Goal: Task Accomplishment & Management: Complete application form

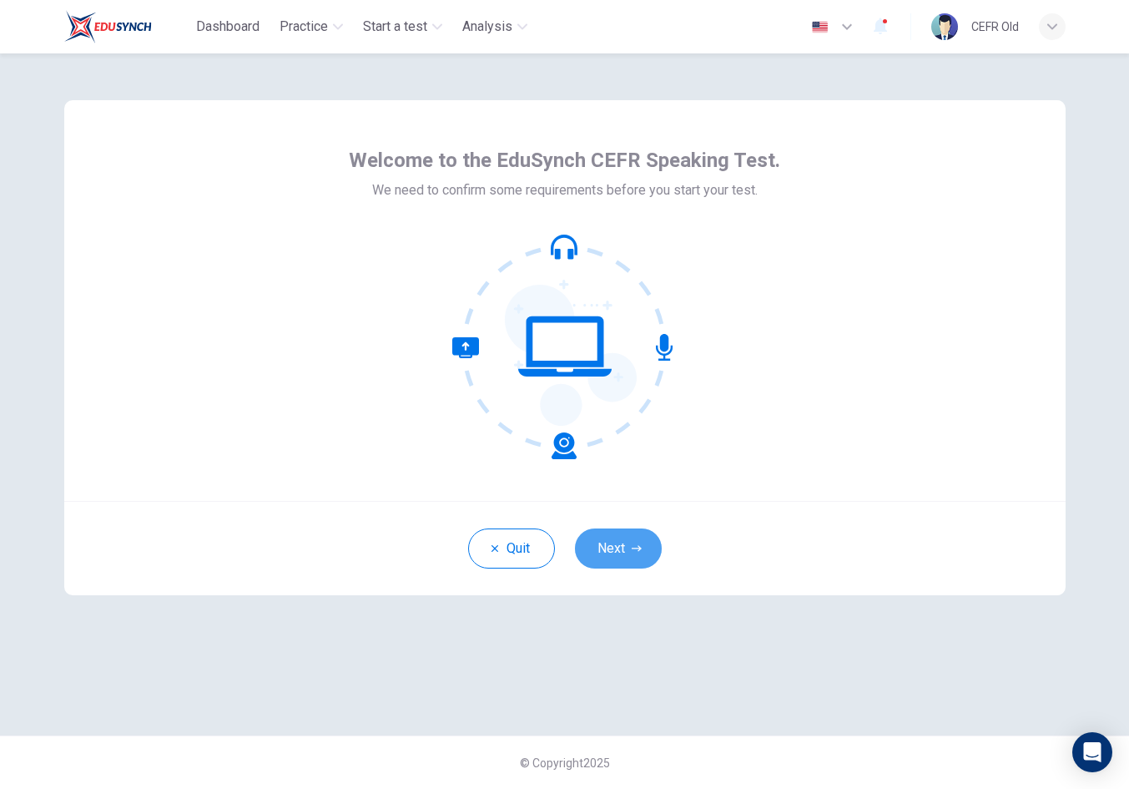
drag, startPoint x: 604, startPoint y: 551, endPoint x: 606, endPoint y: 437, distance: 114.4
click at [604, 551] on button "Next" at bounding box center [618, 548] width 87 height 40
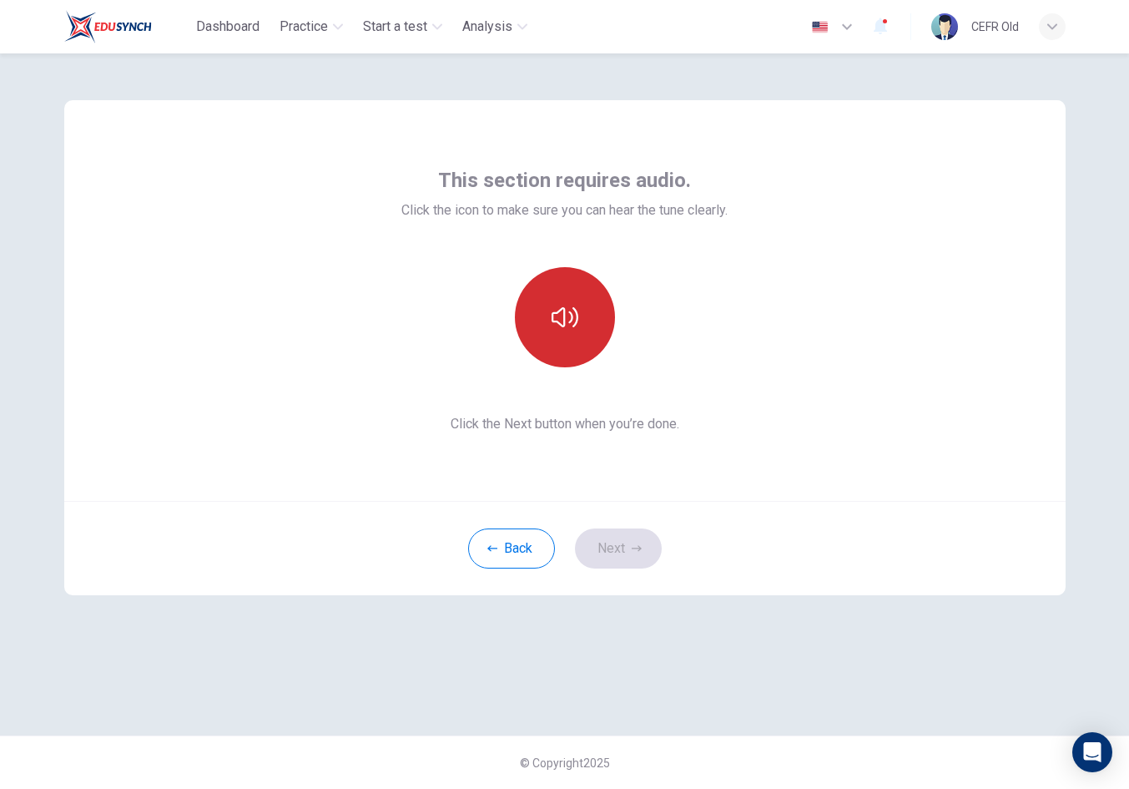
click at [583, 328] on button "button" at bounding box center [565, 317] width 100 height 100
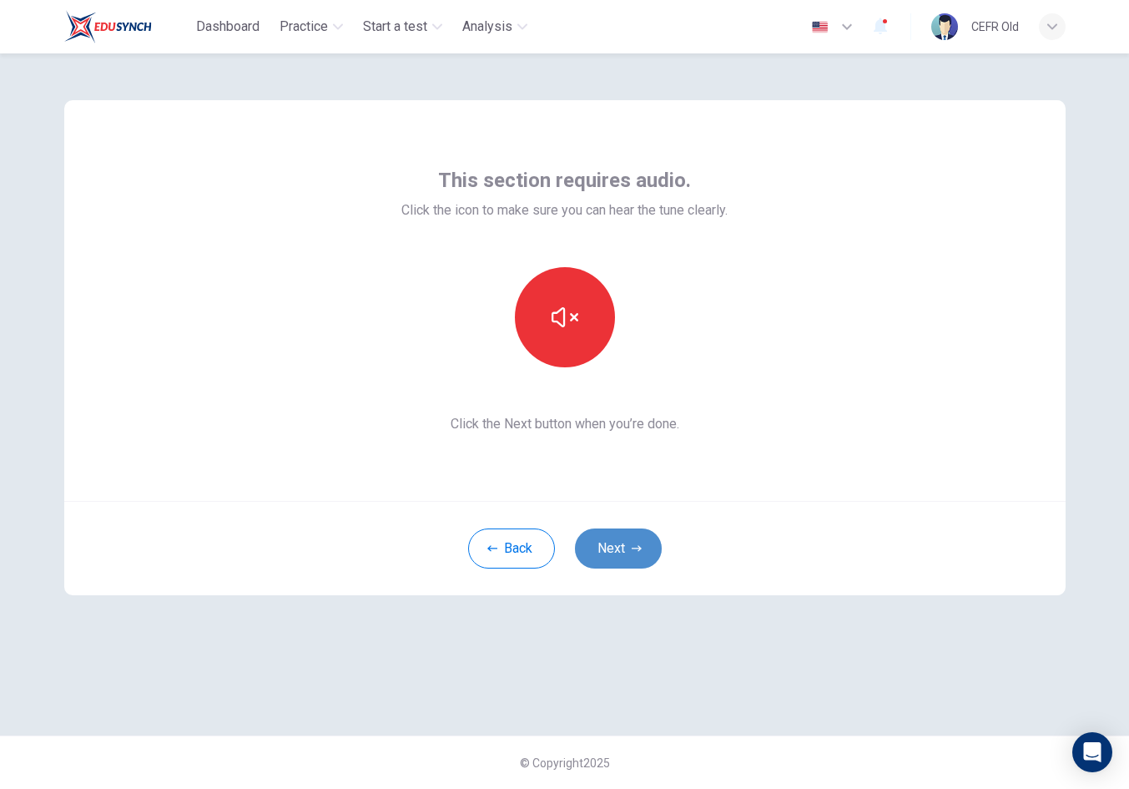
click at [642, 555] on button "Next" at bounding box center [618, 548] width 87 height 40
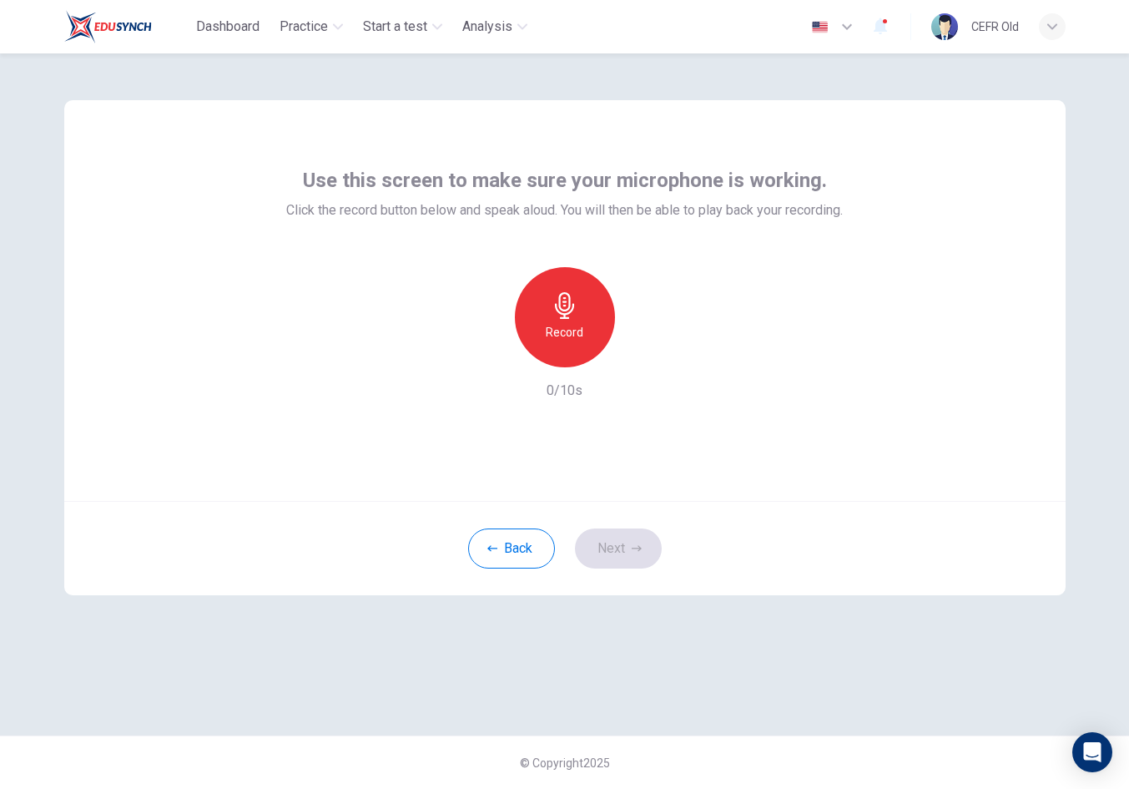
click at [597, 326] on div "Record" at bounding box center [565, 317] width 100 height 100
click at [597, 326] on div "Stop" at bounding box center [565, 317] width 100 height 100
click at [634, 550] on icon "button" at bounding box center [637, 548] width 10 height 10
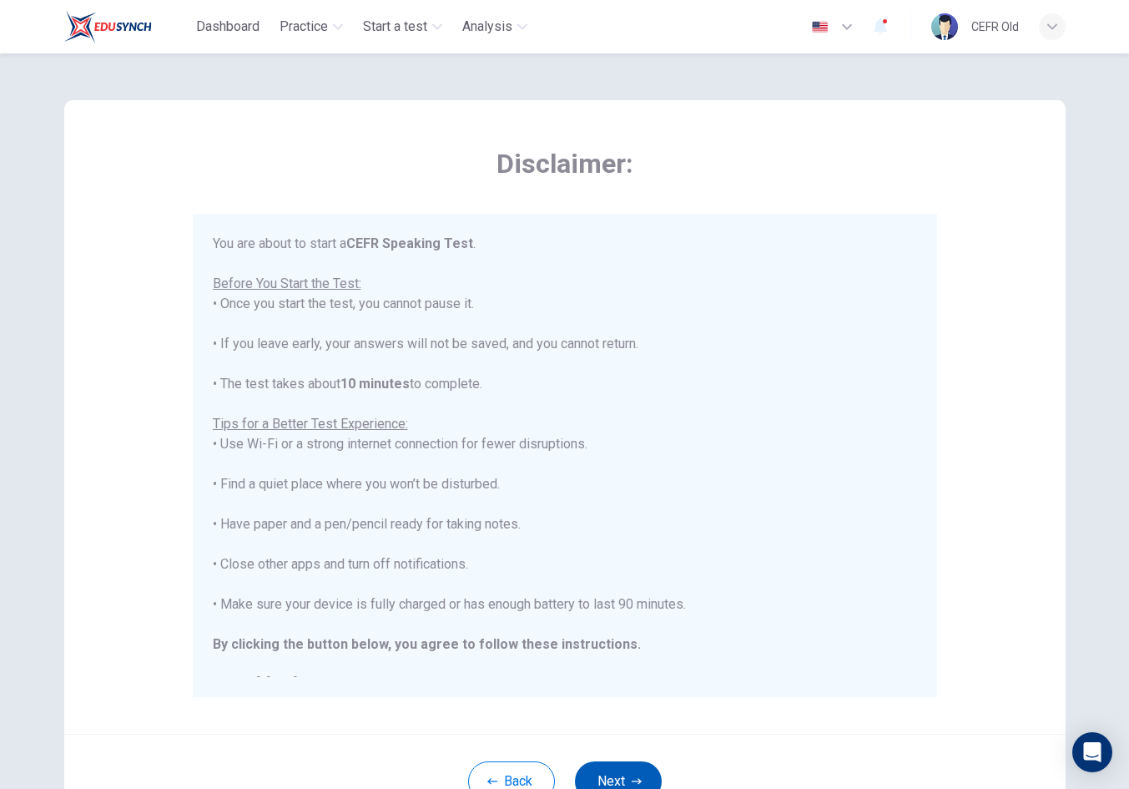
click at [620, 773] on button "Next" at bounding box center [618, 781] width 87 height 40
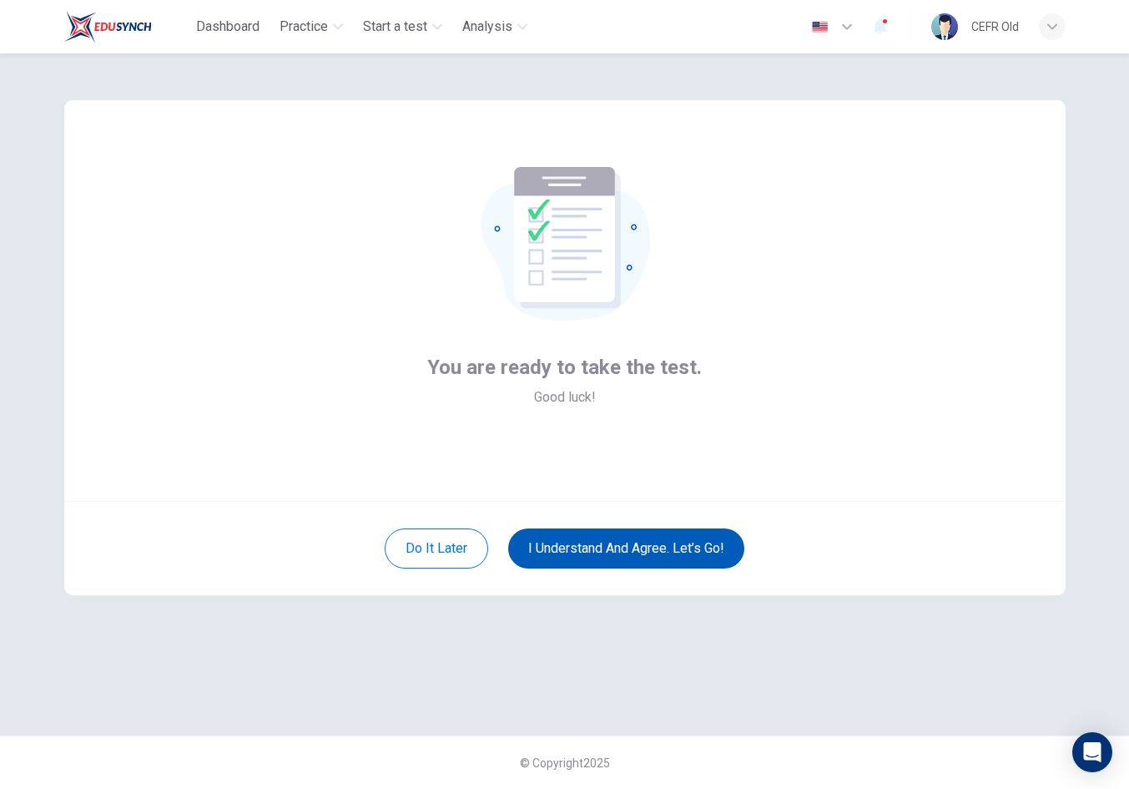
click at [656, 539] on button "I understand and agree. Let’s go!" at bounding box center [626, 548] width 236 height 40
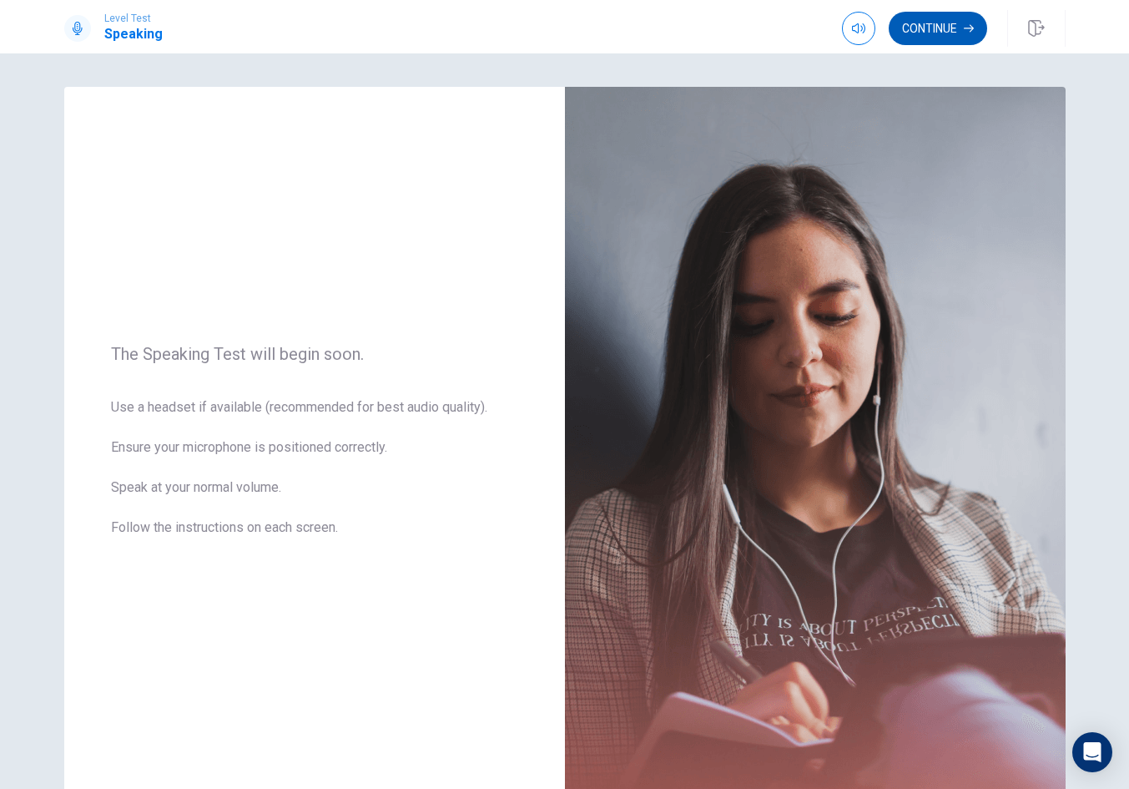
click at [937, 34] on button "Continue" at bounding box center [938, 28] width 98 height 33
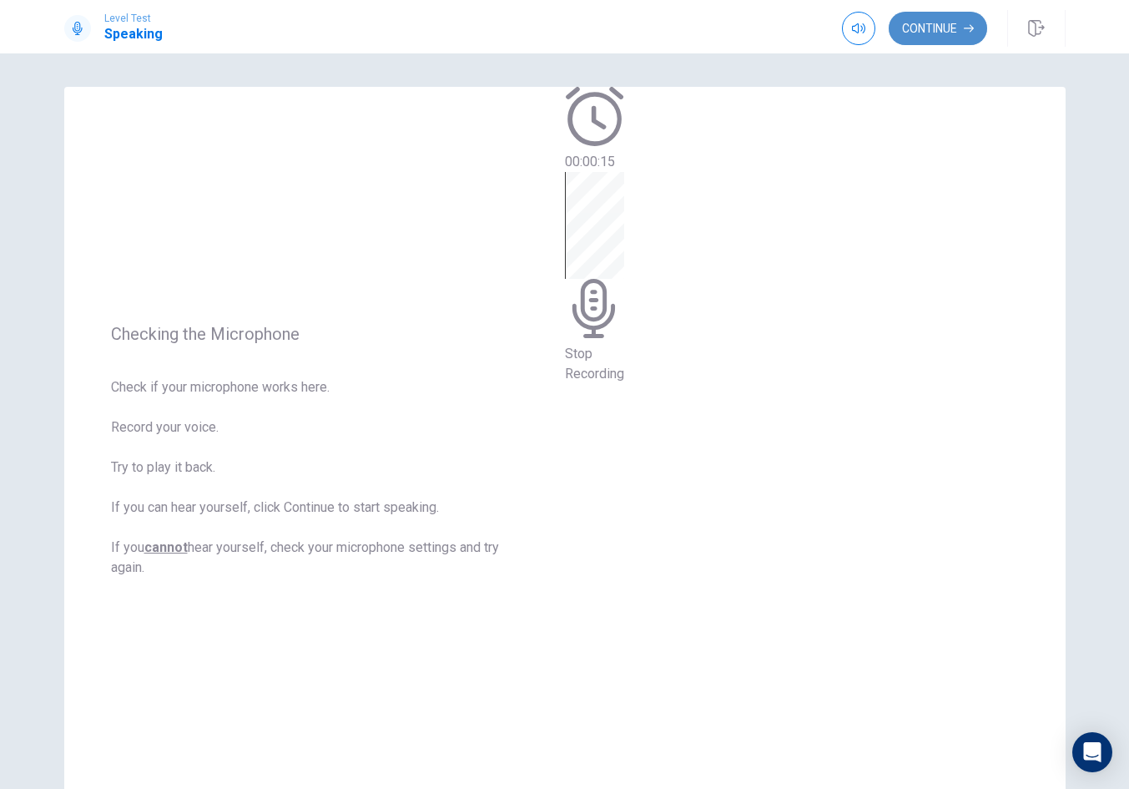
click at [947, 20] on button "Continue" at bounding box center [938, 28] width 98 height 33
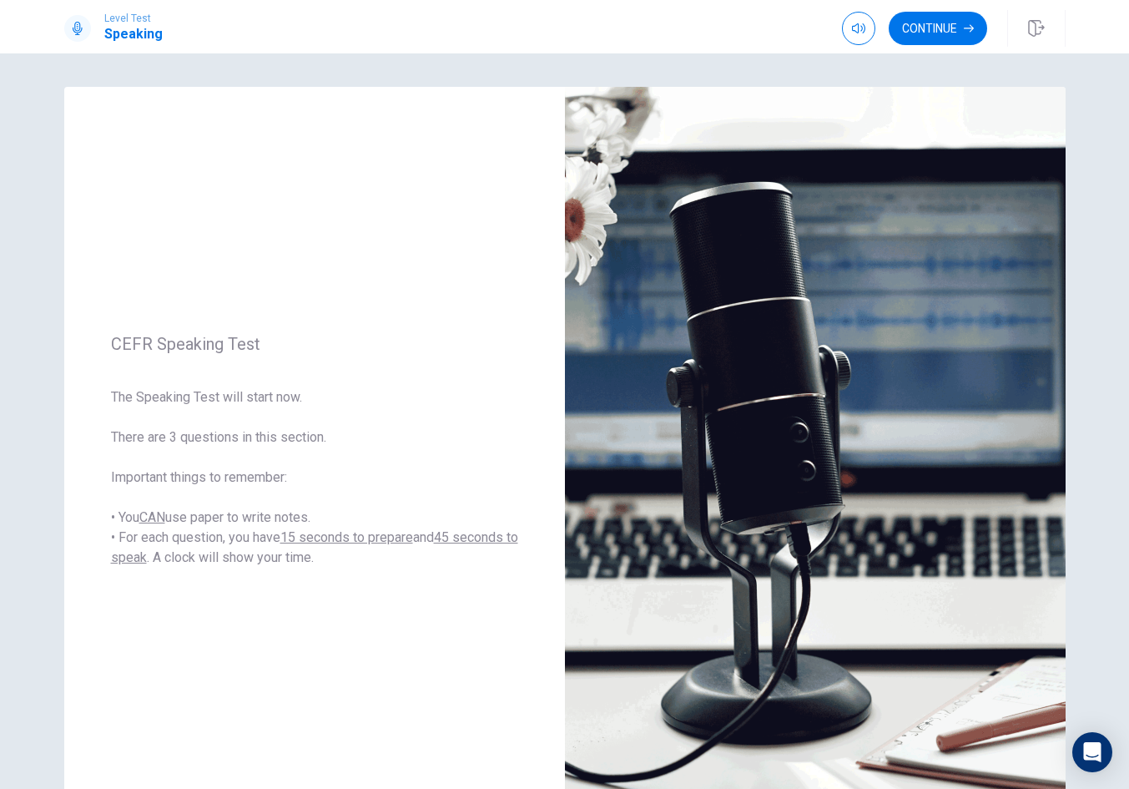
click at [932, 24] on button "Continue" at bounding box center [938, 28] width 98 height 33
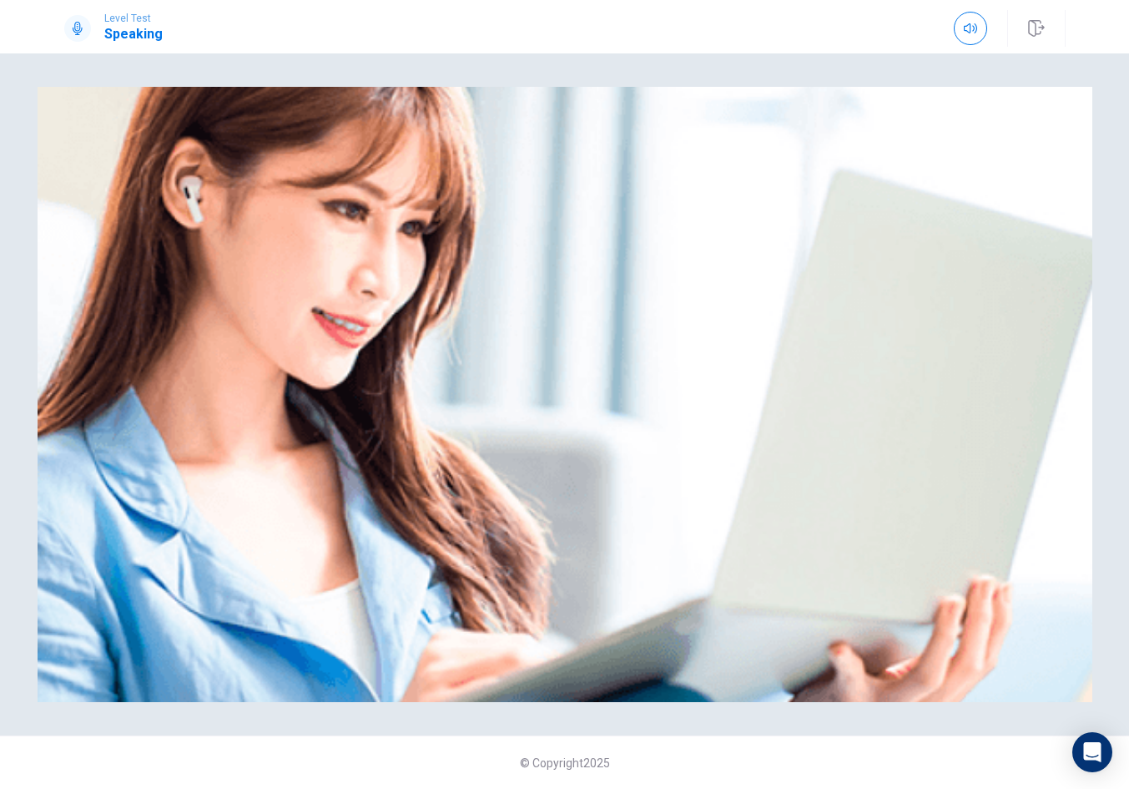
type input "0.2"
click at [933, 45] on span at bounding box center [933, 45] width 0 height 0
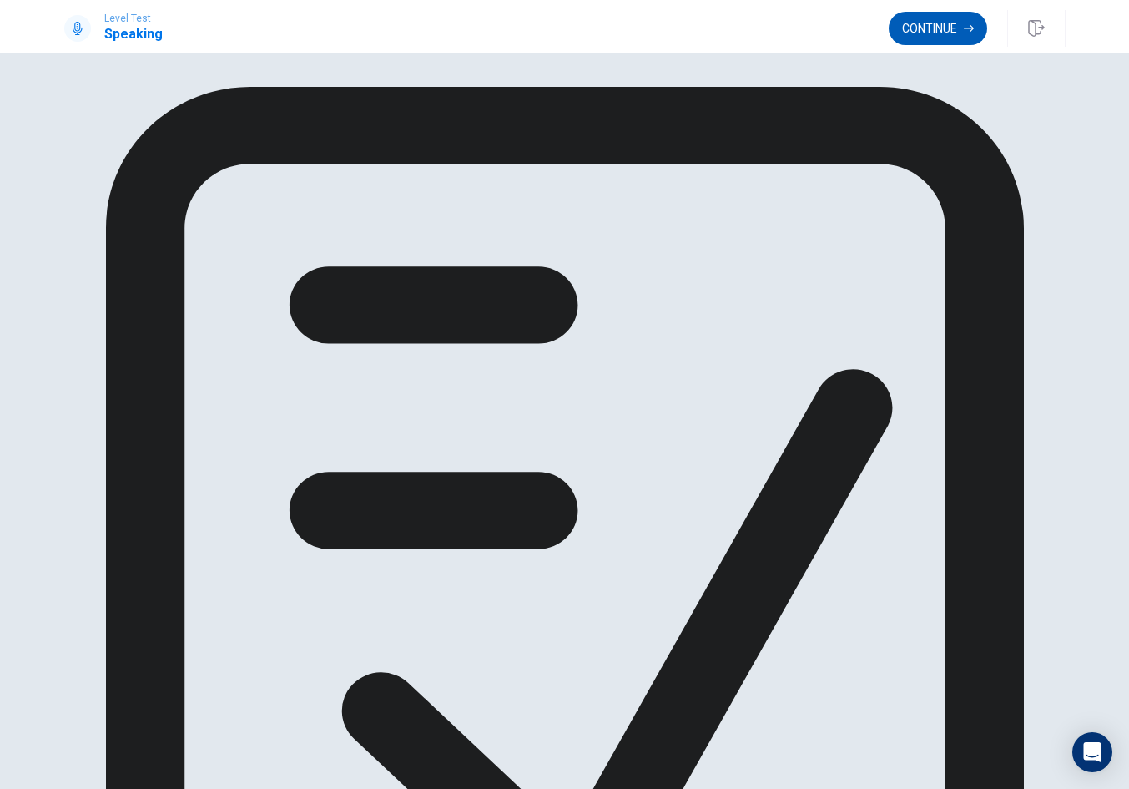
click at [964, 37] on button "Continue" at bounding box center [938, 28] width 98 height 33
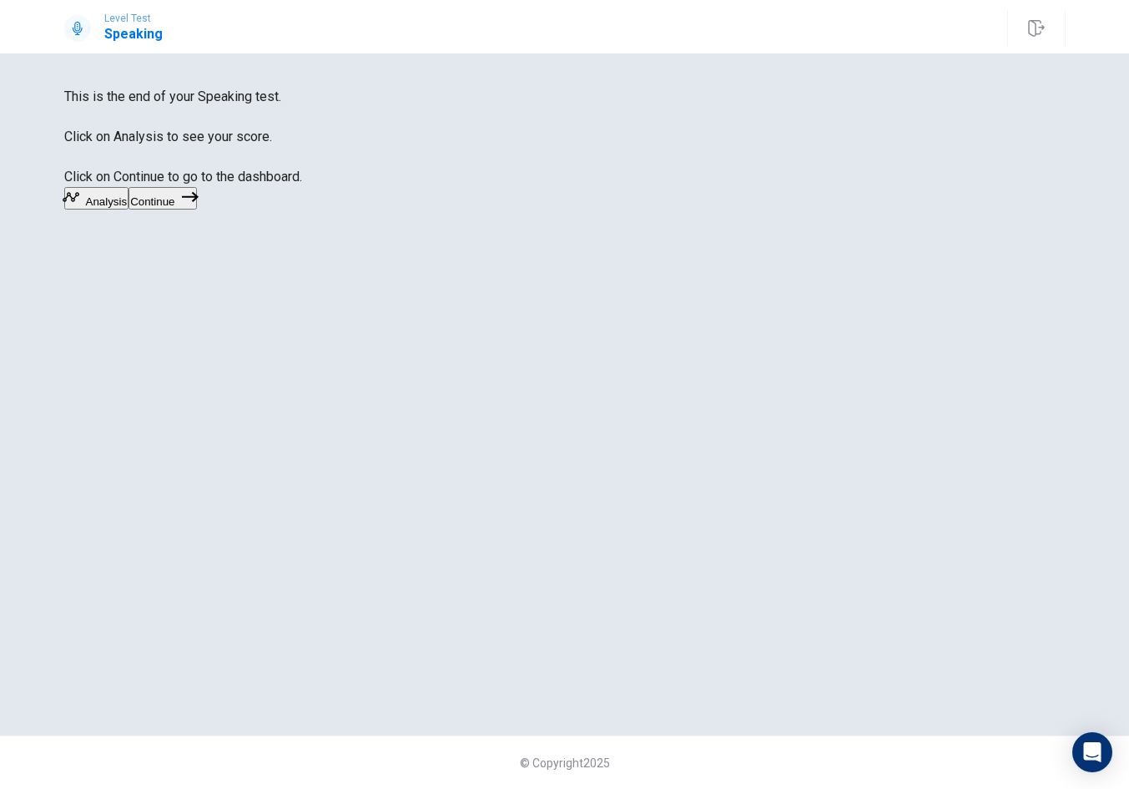
drag, startPoint x: 639, startPoint y: 368, endPoint x: 703, endPoint y: 411, distance: 76.4
click at [196, 210] on button "Continue" at bounding box center [163, 198] width 68 height 23
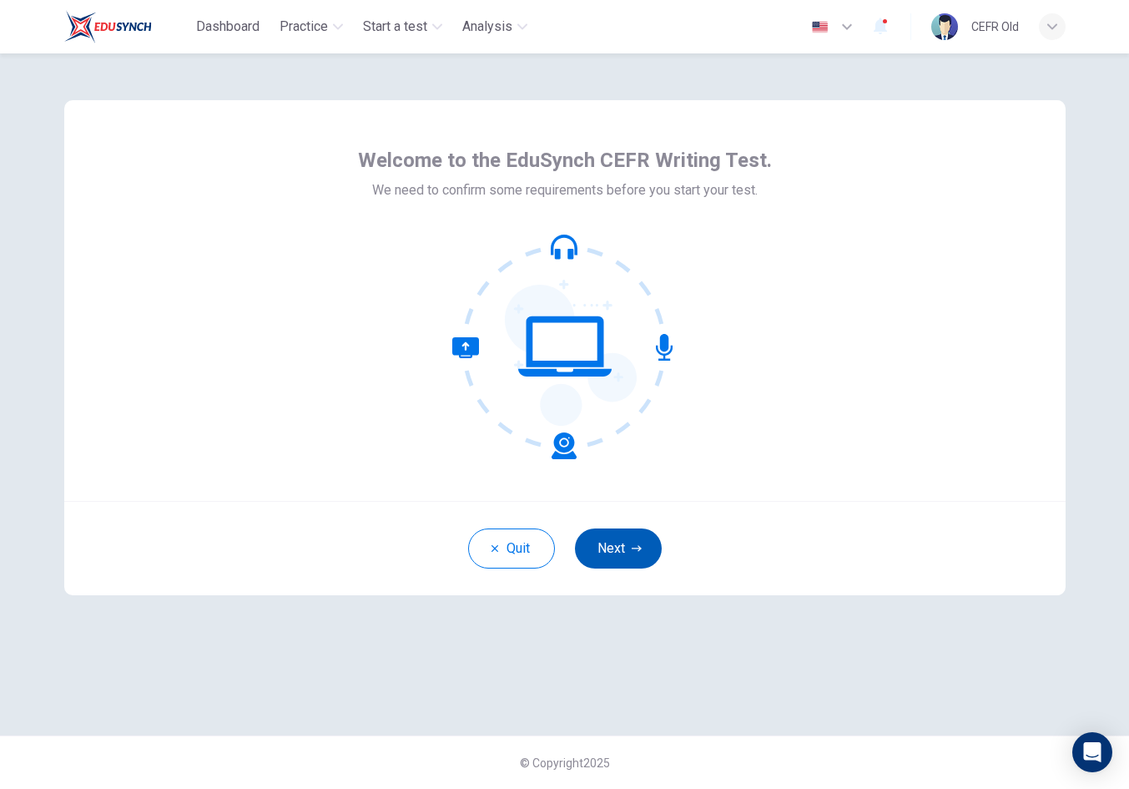
click at [628, 562] on button "Next" at bounding box center [618, 548] width 87 height 40
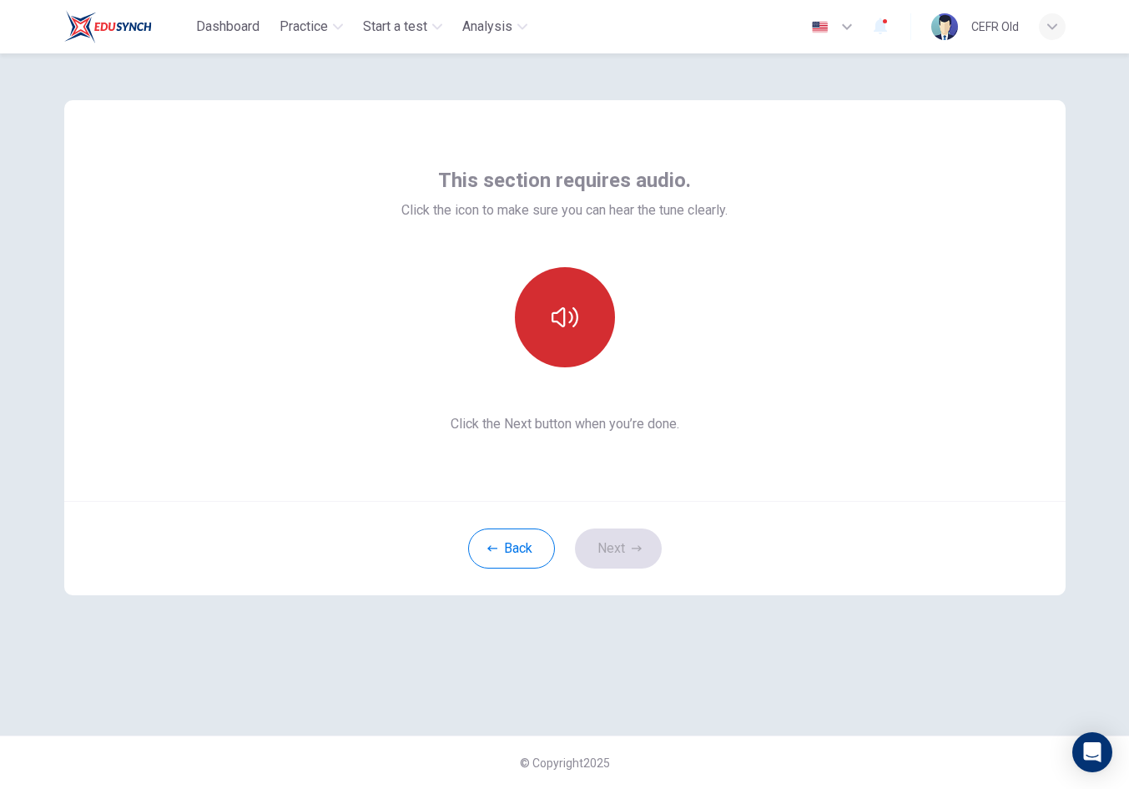
click at [581, 299] on button "button" at bounding box center [565, 317] width 100 height 100
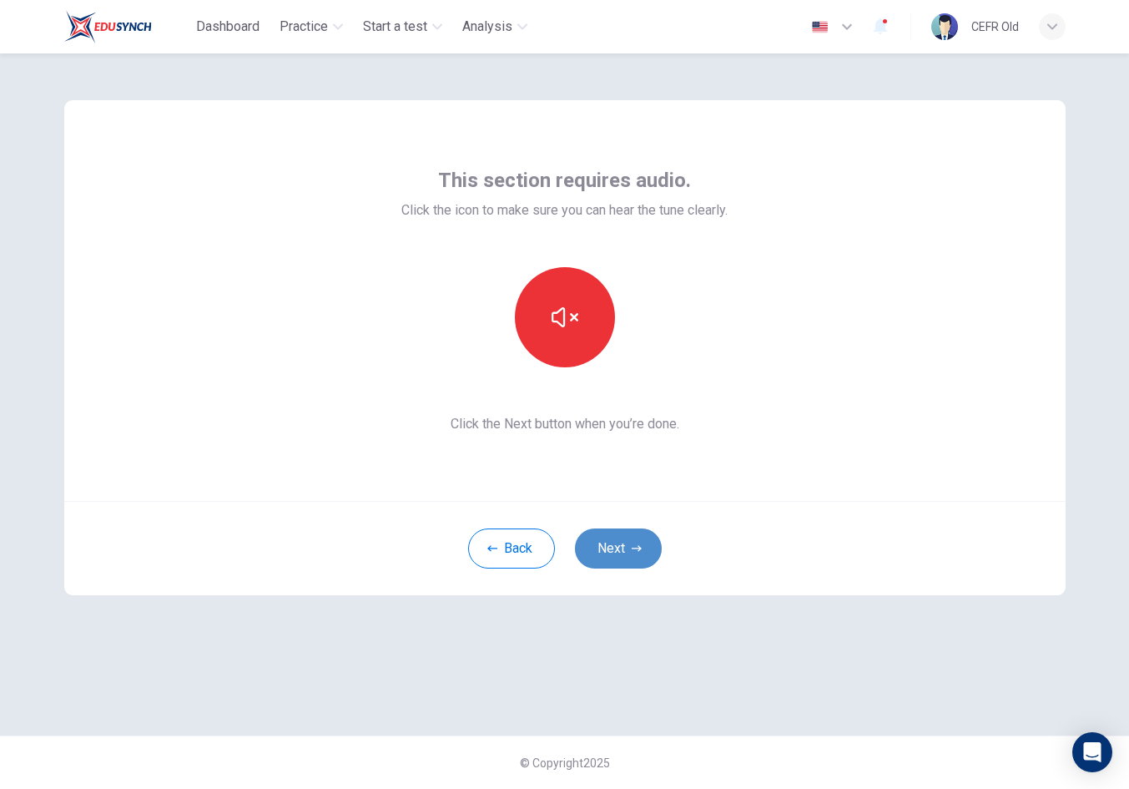
click at [617, 539] on button "Next" at bounding box center [618, 548] width 87 height 40
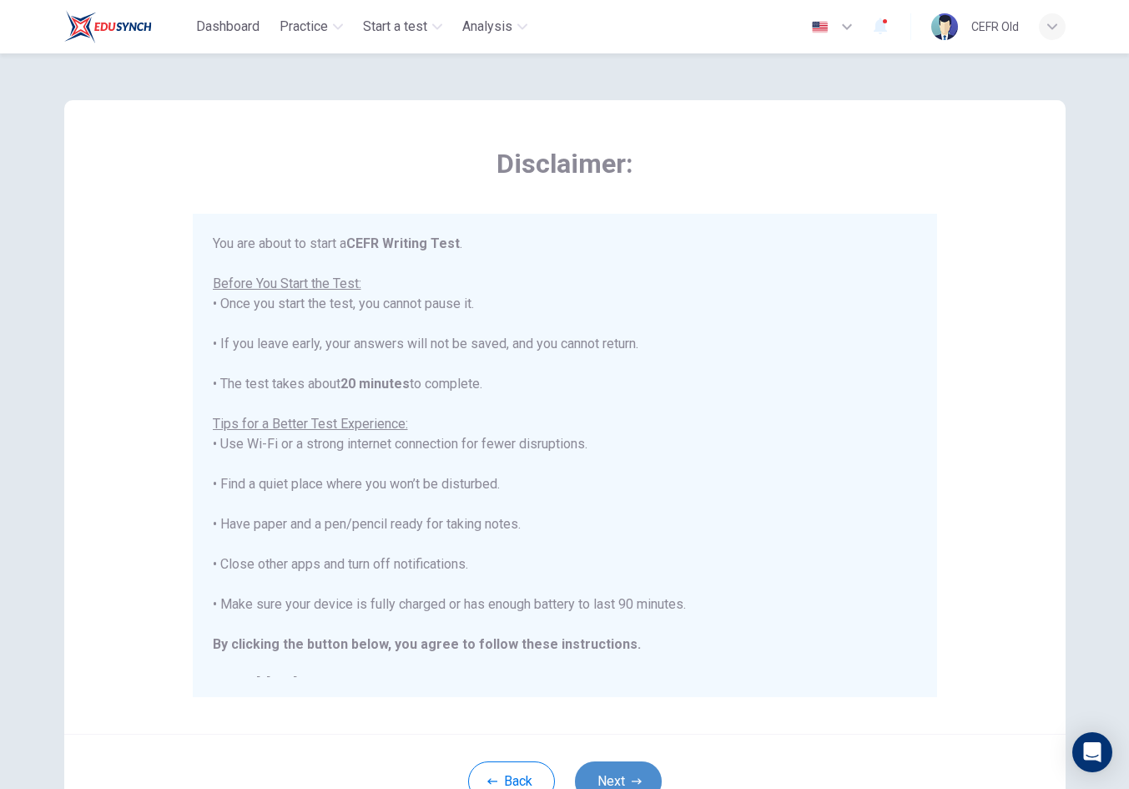
click at [634, 769] on button "Next" at bounding box center [618, 781] width 87 height 40
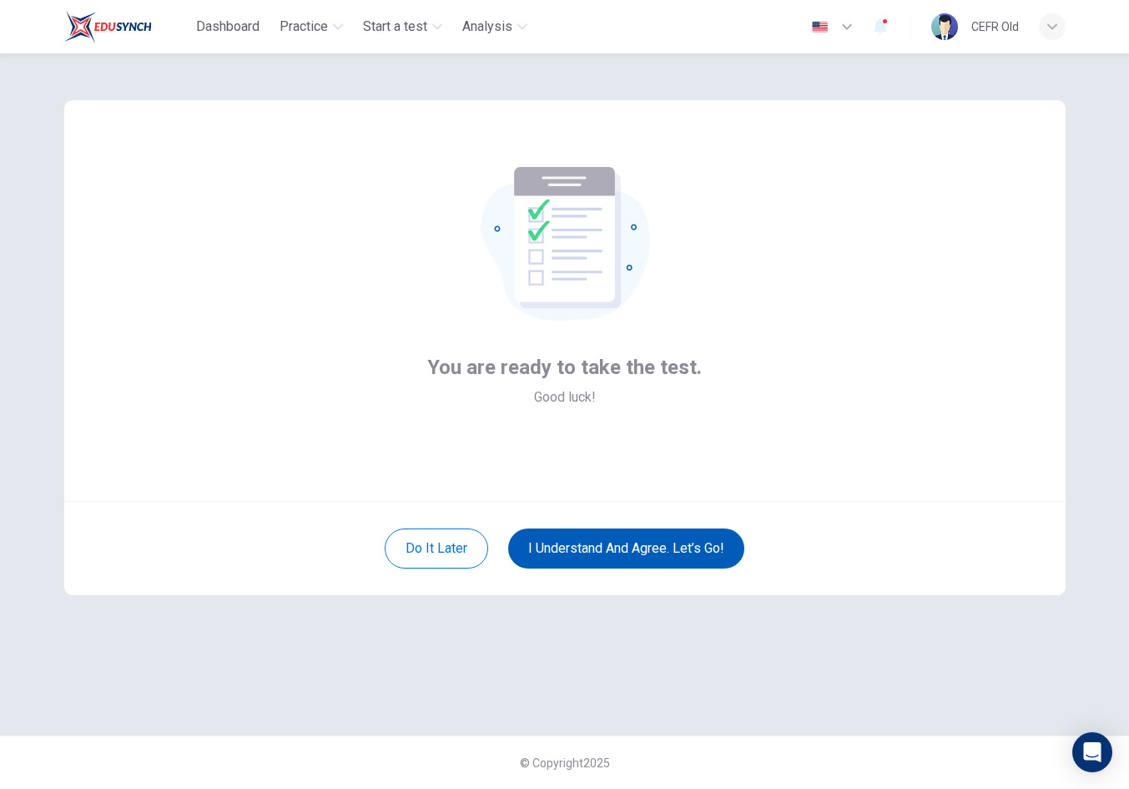
click at [645, 545] on button "I understand and agree. Let’s go!" at bounding box center [626, 548] width 236 height 40
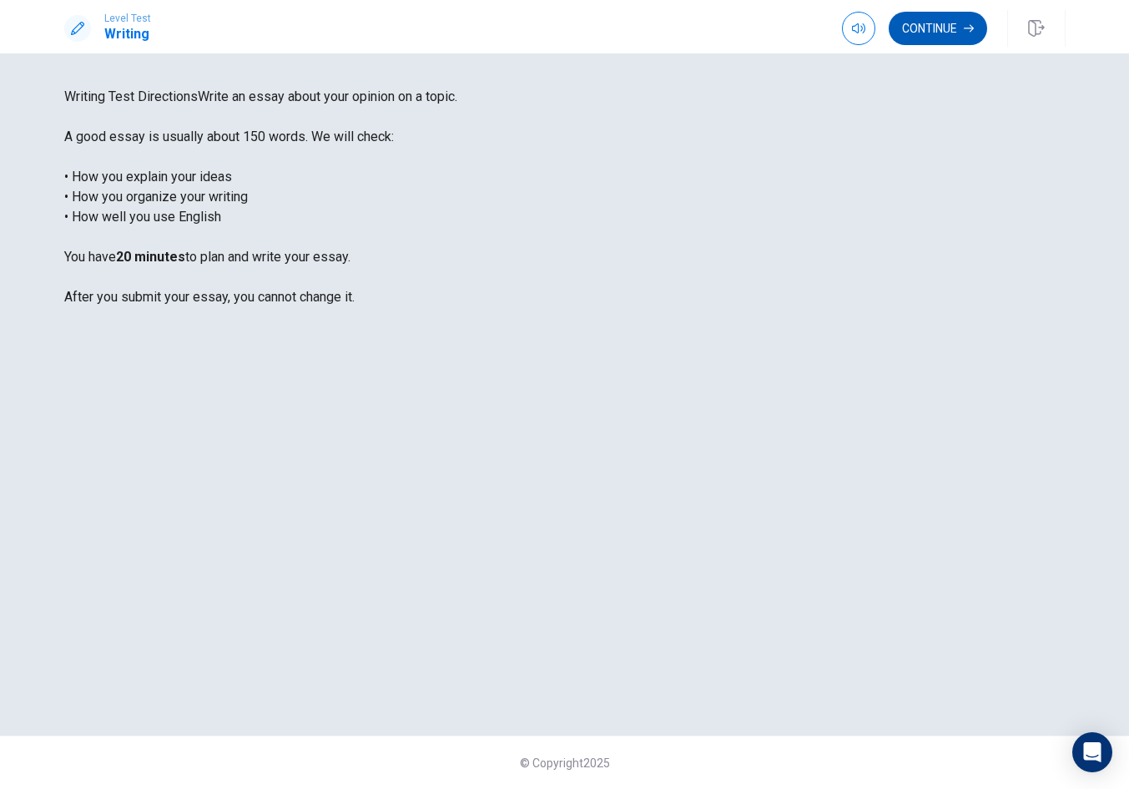
click at [933, 31] on button "Continue" at bounding box center [938, 28] width 98 height 33
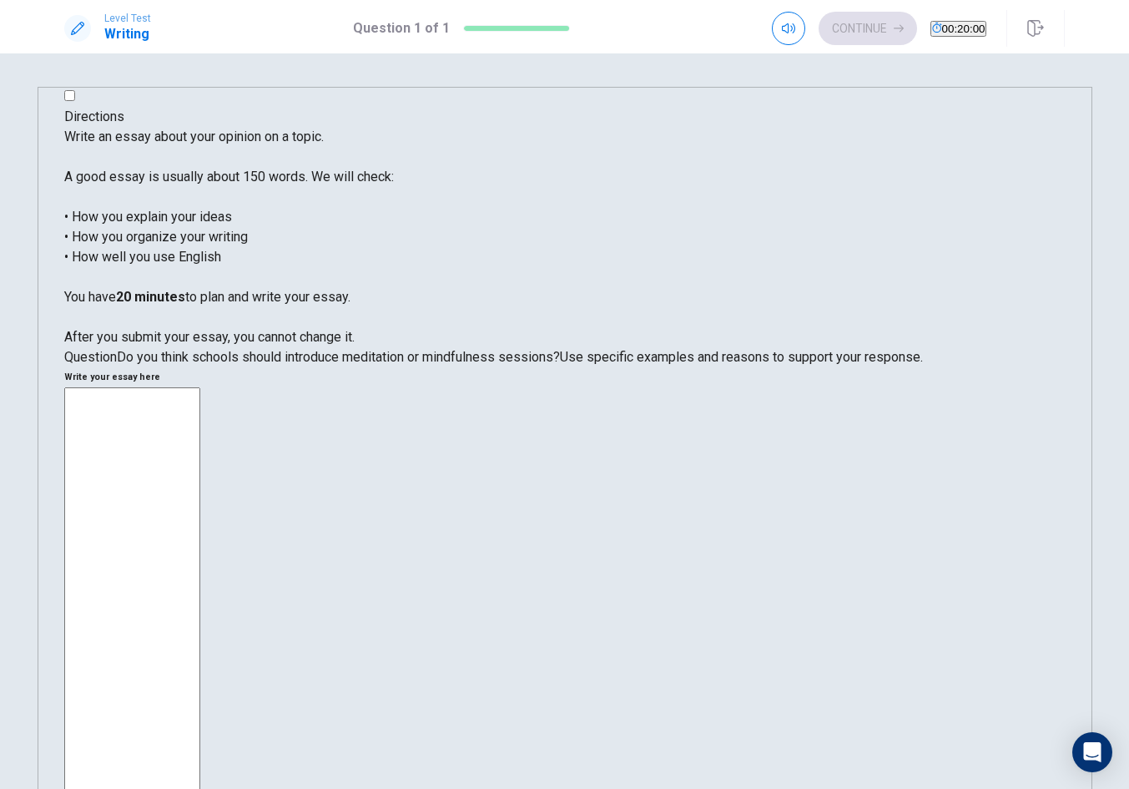
click at [200, 387] on textarea at bounding box center [132, 635] width 136 height 497
type textarea "q"
type textarea "x"
type textarea "qa"
type textarea "x"
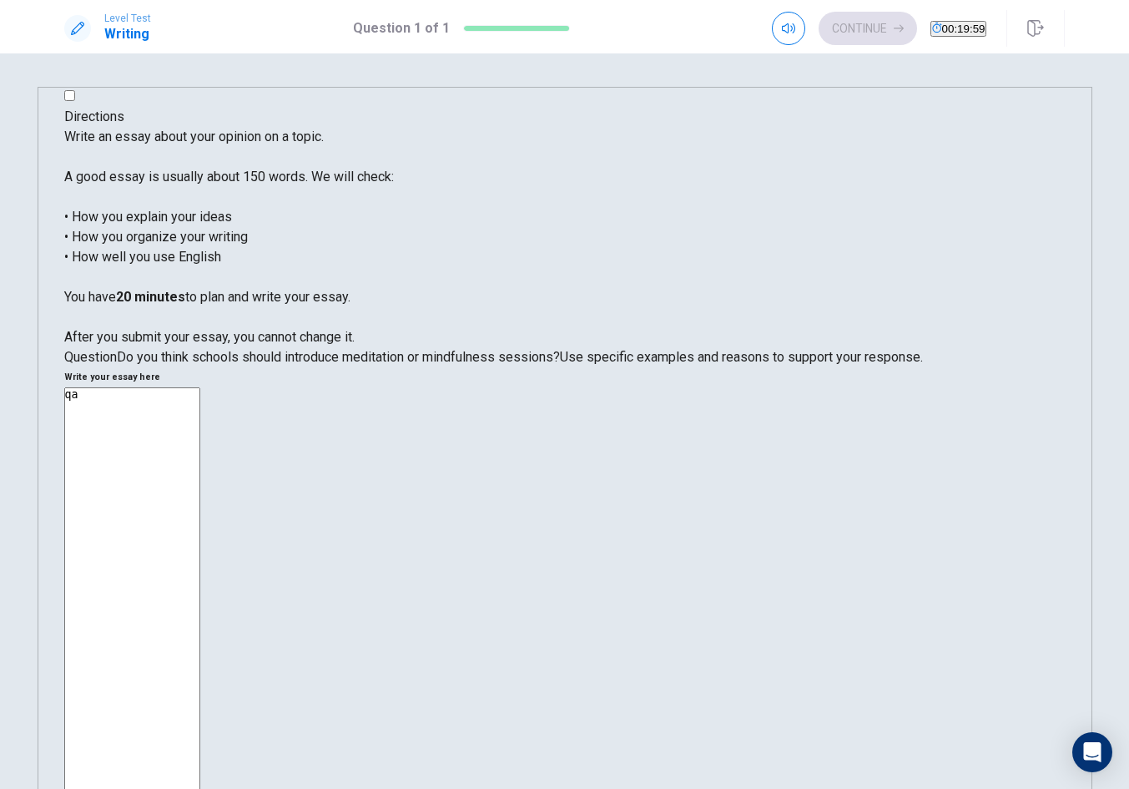
type textarea "qa"
type textarea "x"
type textarea "qa q"
type textarea "x"
type textarea "qa qa"
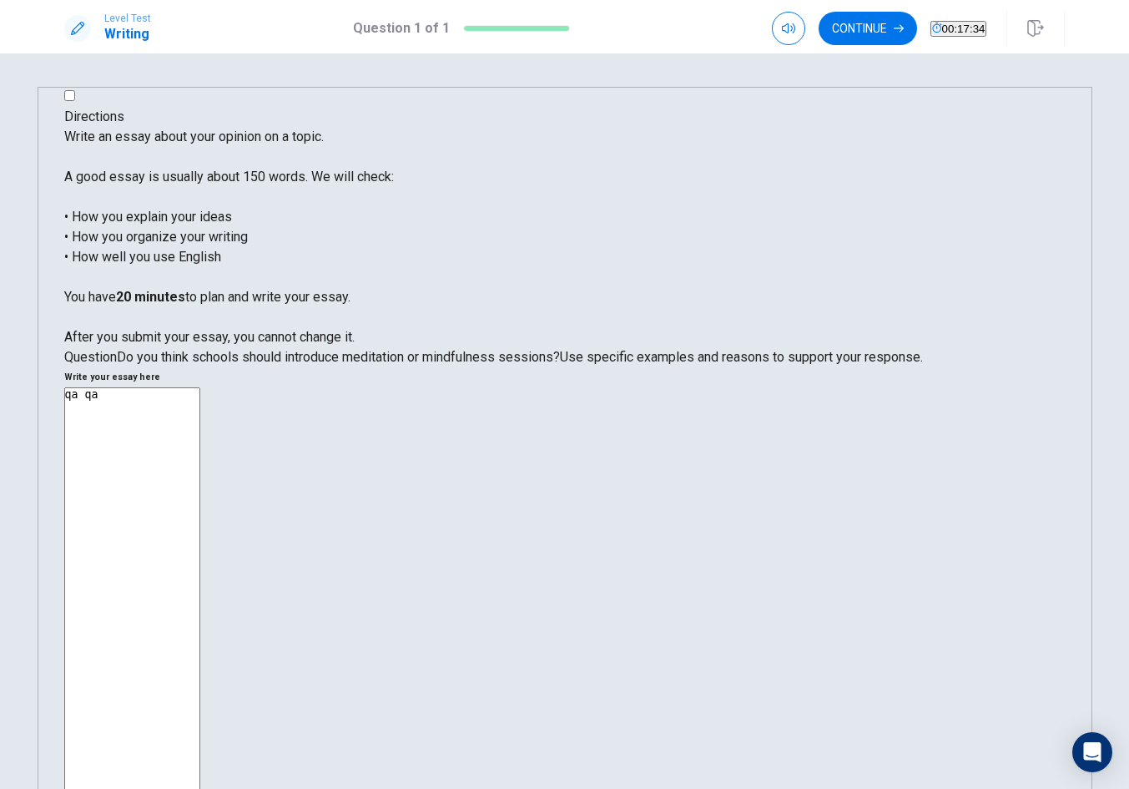
type textarea "x"
type textarea "qa q"
type textarea "x"
type textarea "qa"
type textarea "x"
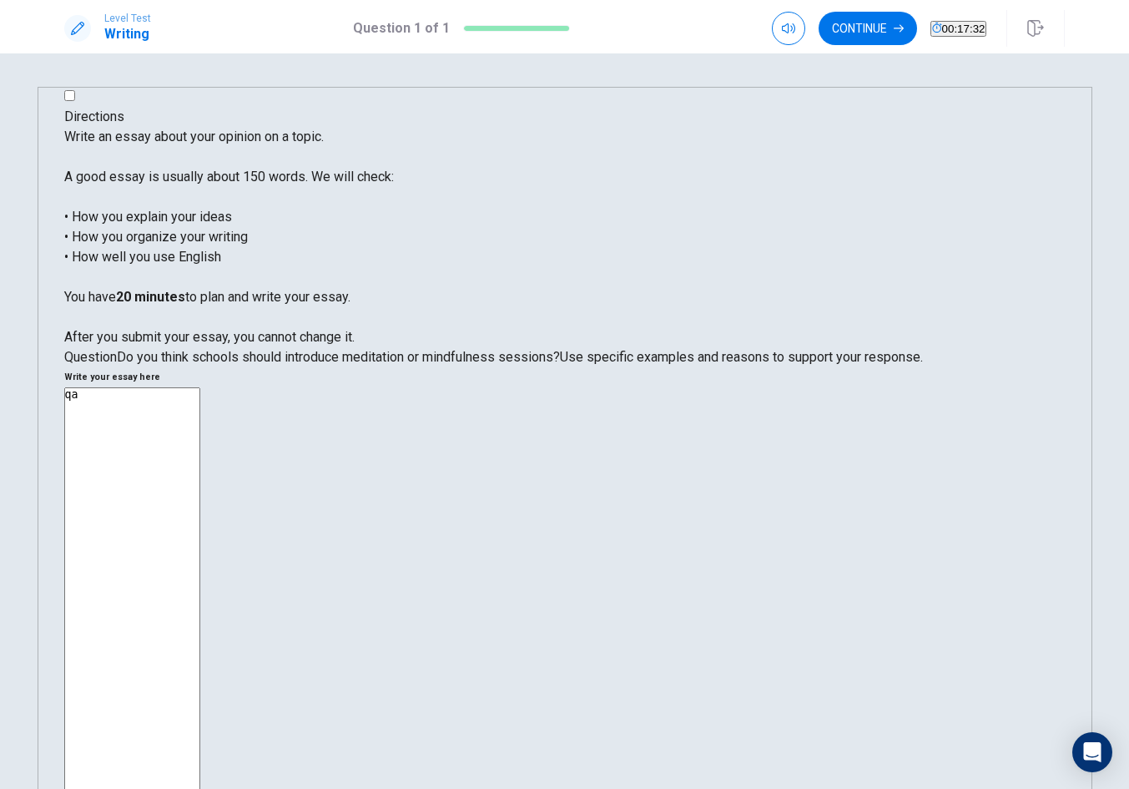
type textarea "q"
type textarea "x"
type textarea "f"
type textarea "x"
type textarea "f"
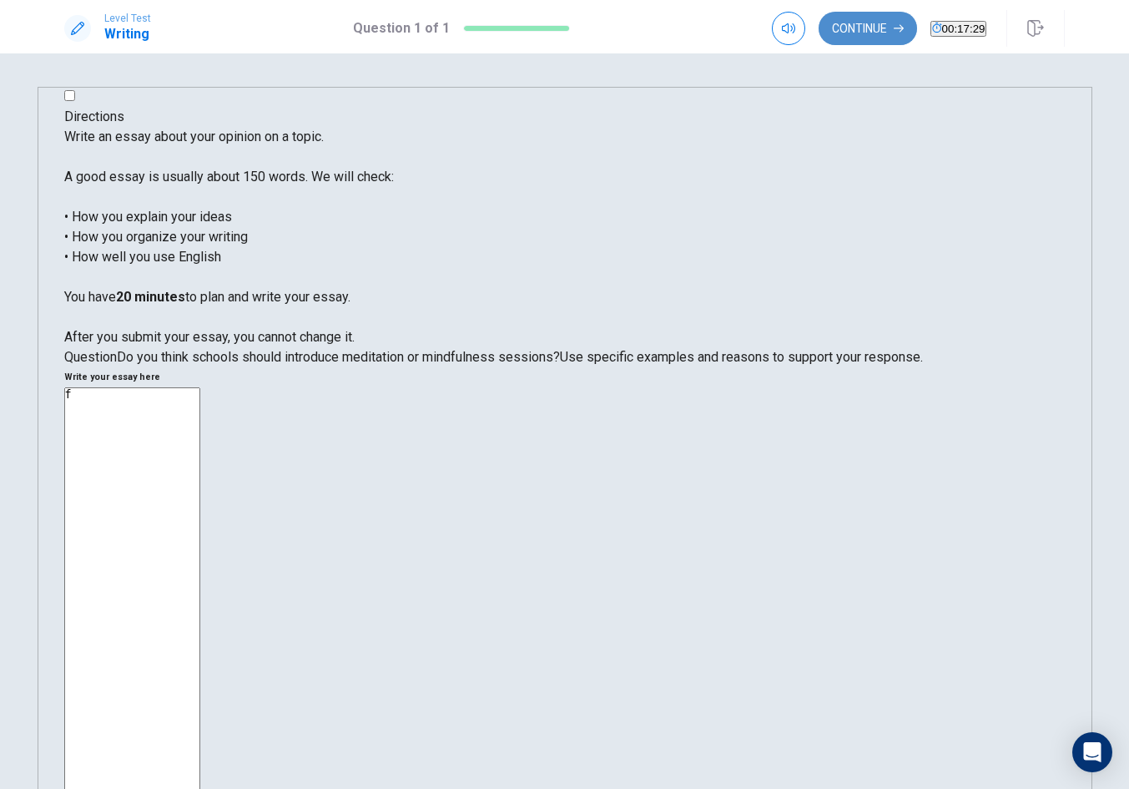
click at [835, 25] on button "Continue" at bounding box center [868, 28] width 98 height 33
type textarea "x"
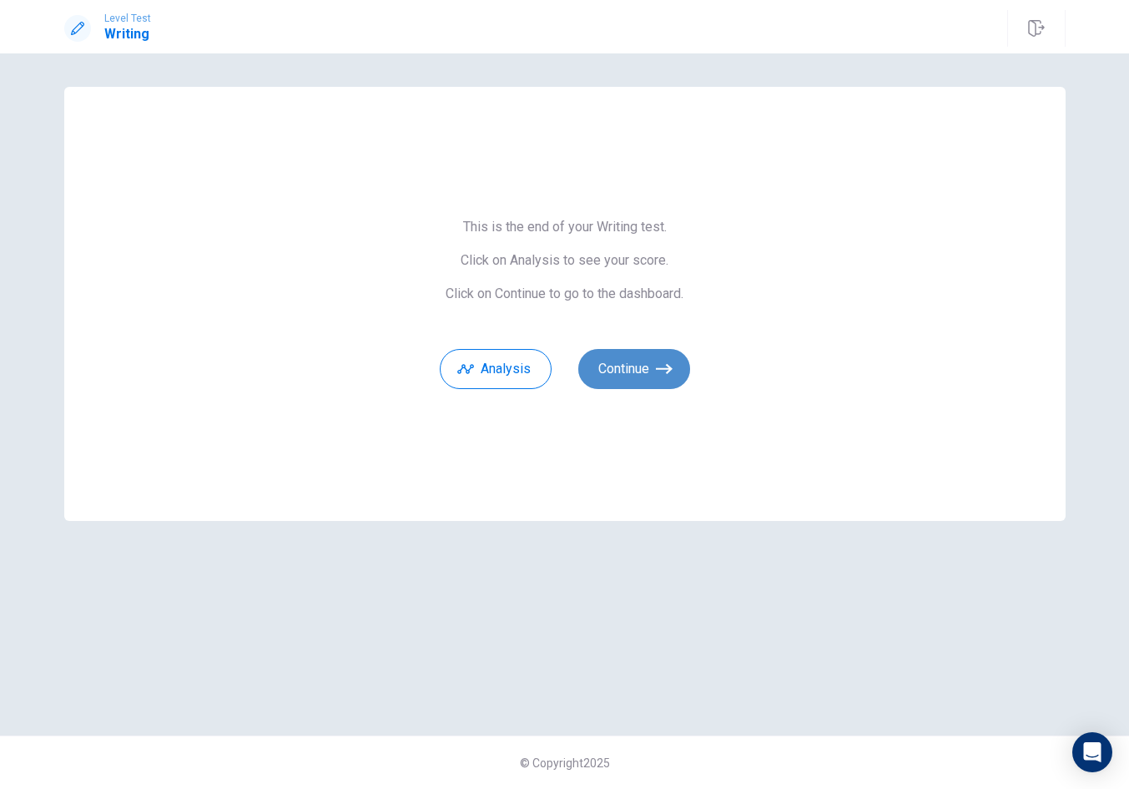
click at [638, 359] on button "Continue" at bounding box center [634, 369] width 112 height 40
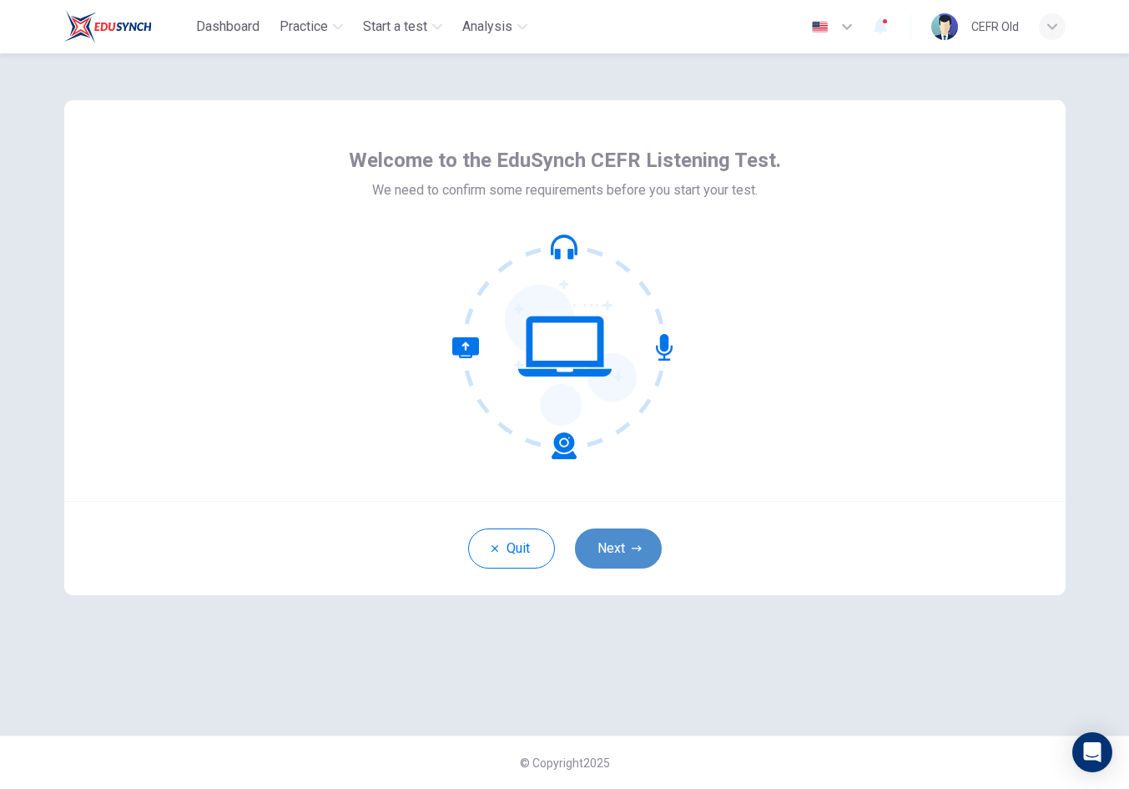
click at [638, 545] on icon "button" at bounding box center [637, 548] width 10 height 10
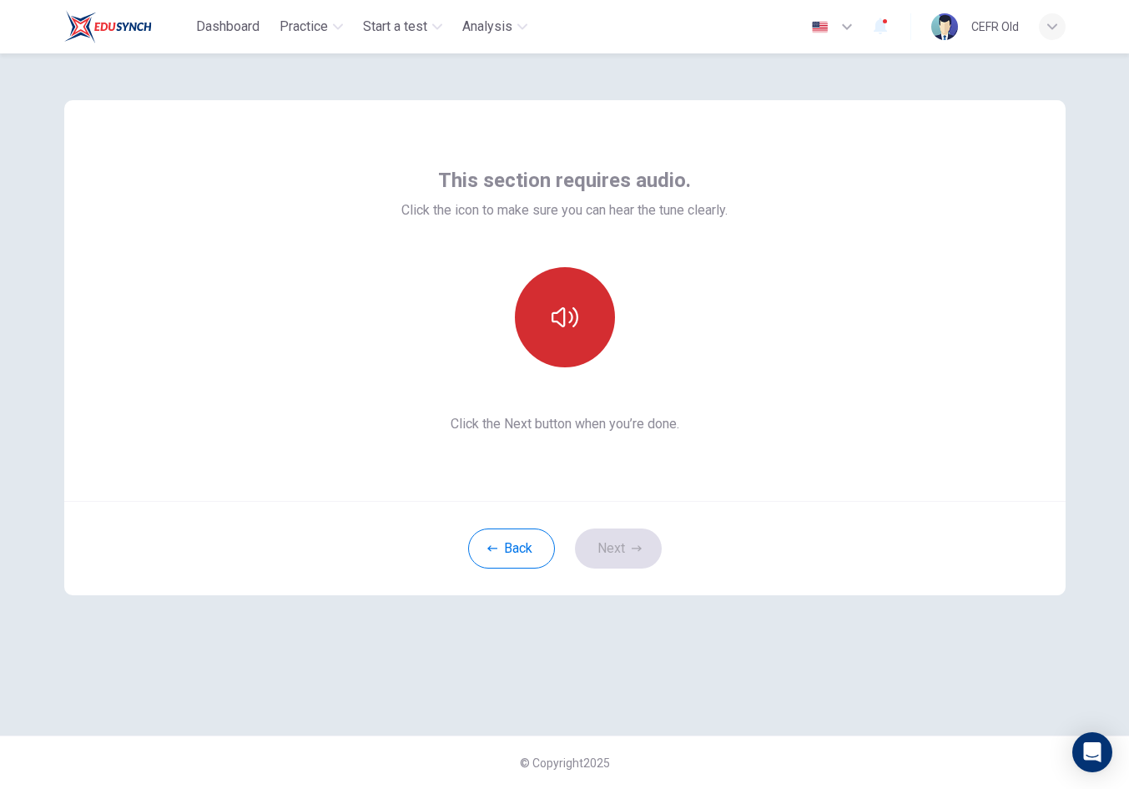
click at [578, 344] on button "button" at bounding box center [565, 317] width 100 height 100
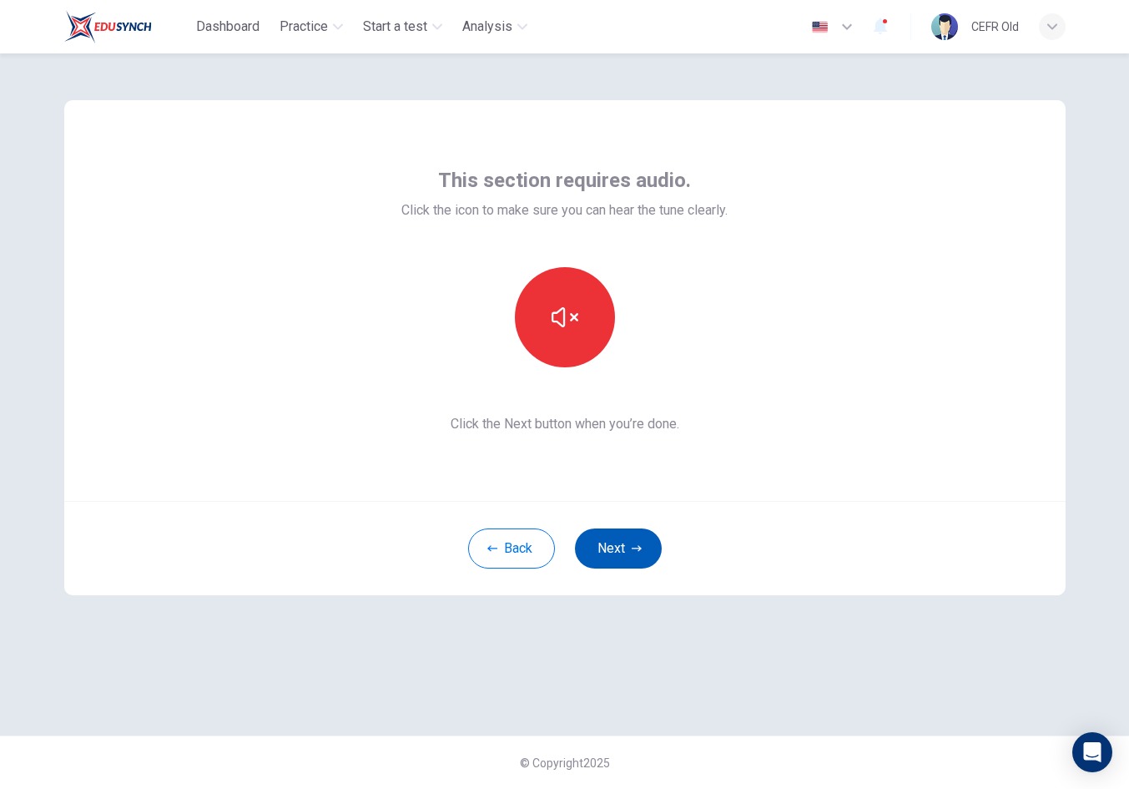
click at [636, 549] on icon "button" at bounding box center [637, 548] width 10 height 10
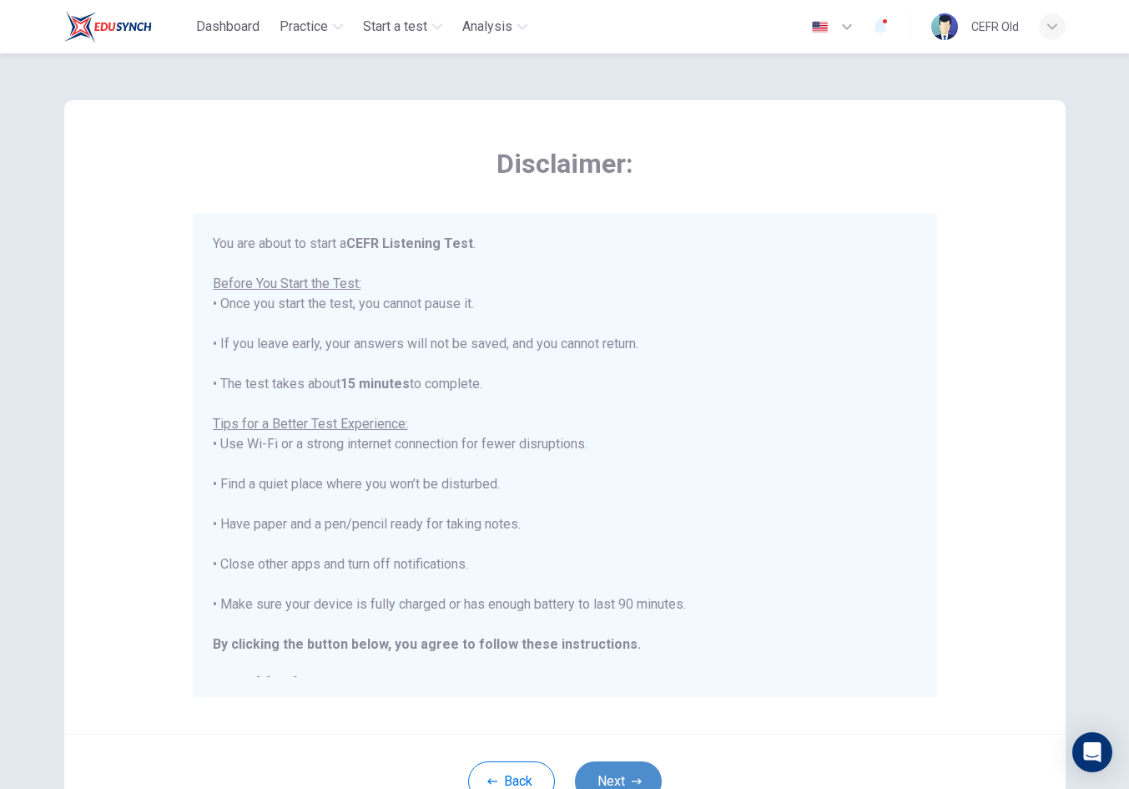
click at [632, 767] on button "Next" at bounding box center [618, 781] width 87 height 40
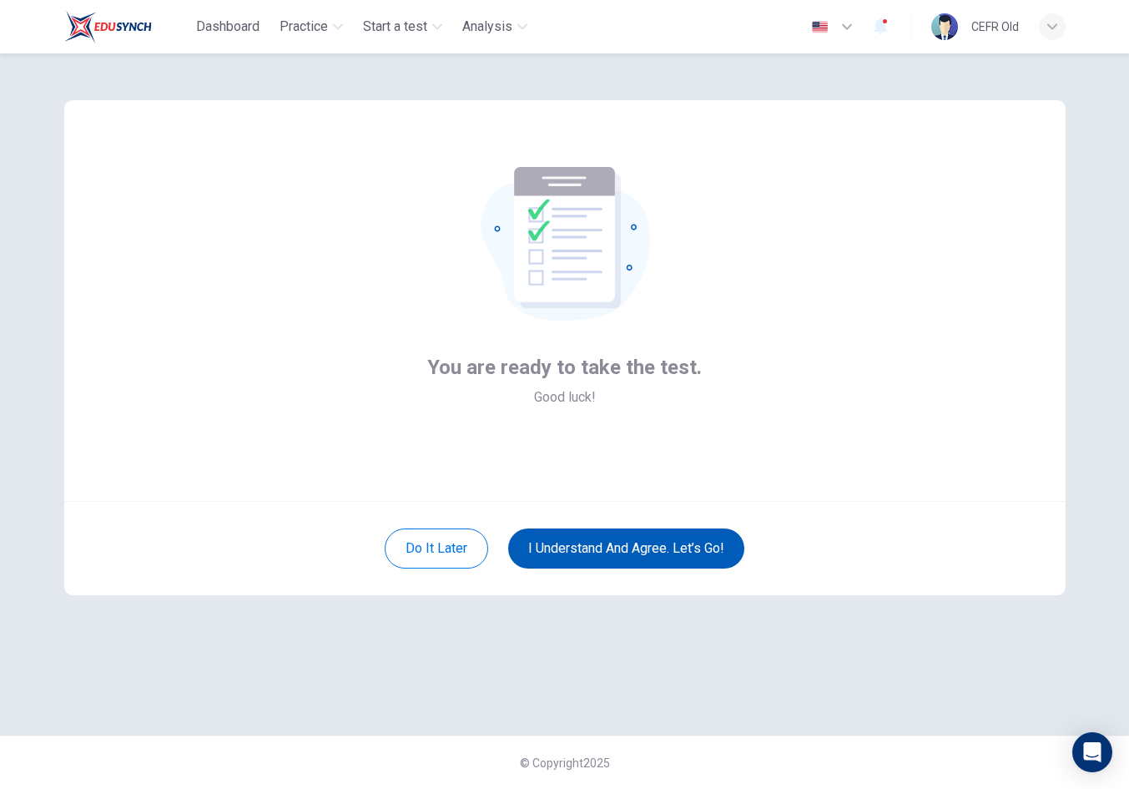
click at [659, 550] on button "I understand and agree. Let’s go!" at bounding box center [626, 548] width 236 height 40
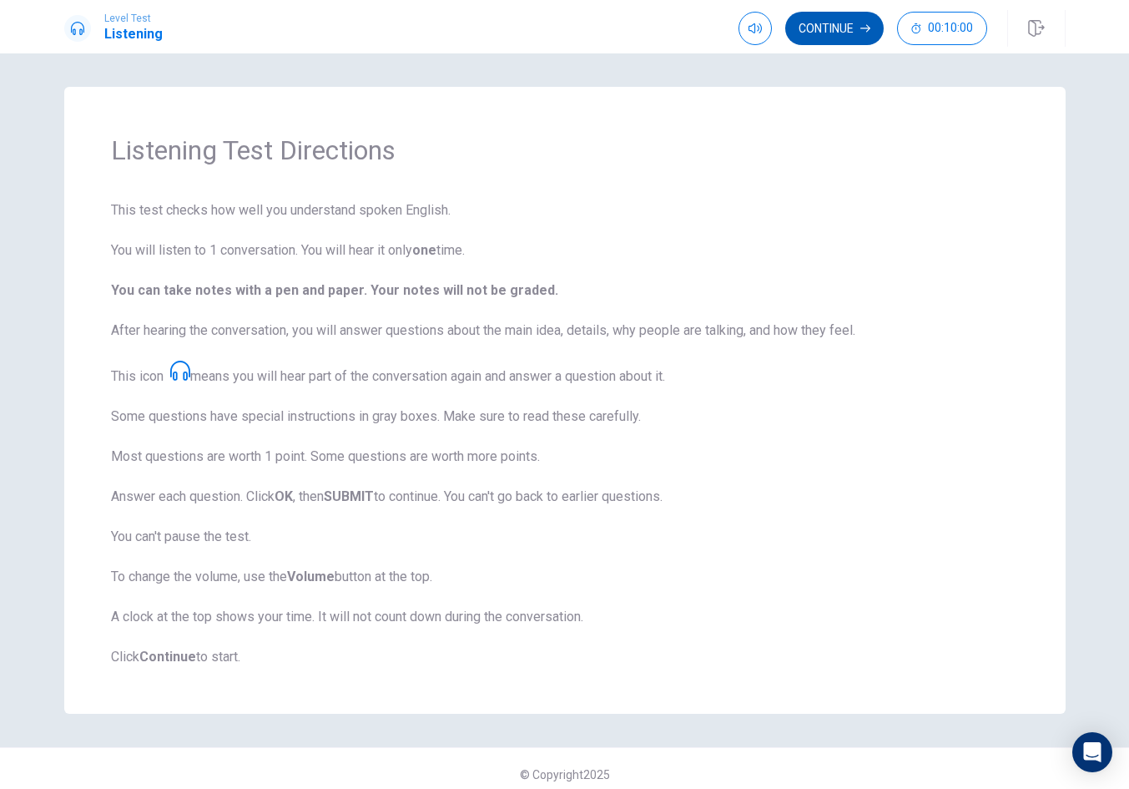
click at [834, 28] on button "Continue" at bounding box center [834, 28] width 98 height 33
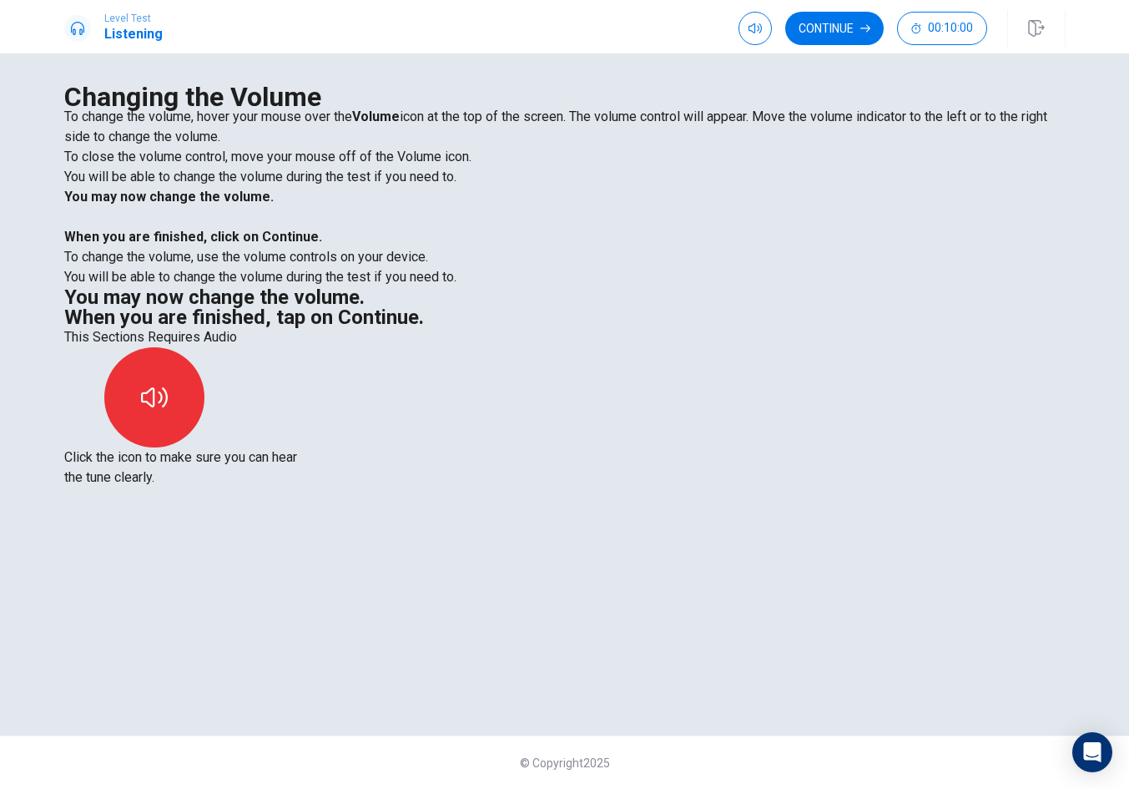
click at [840, 28] on button "Continue" at bounding box center [834, 28] width 98 height 33
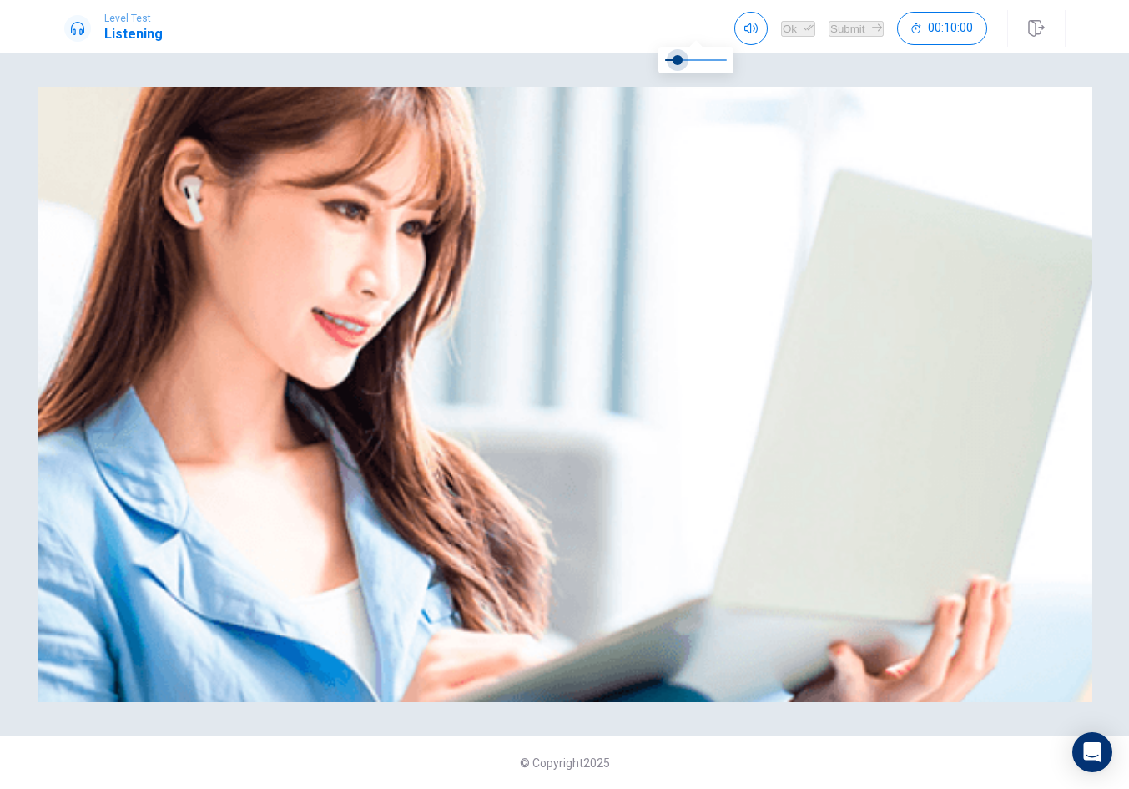
type input "0.3"
click at [684, 63] on span at bounding box center [696, 59] width 62 height 23
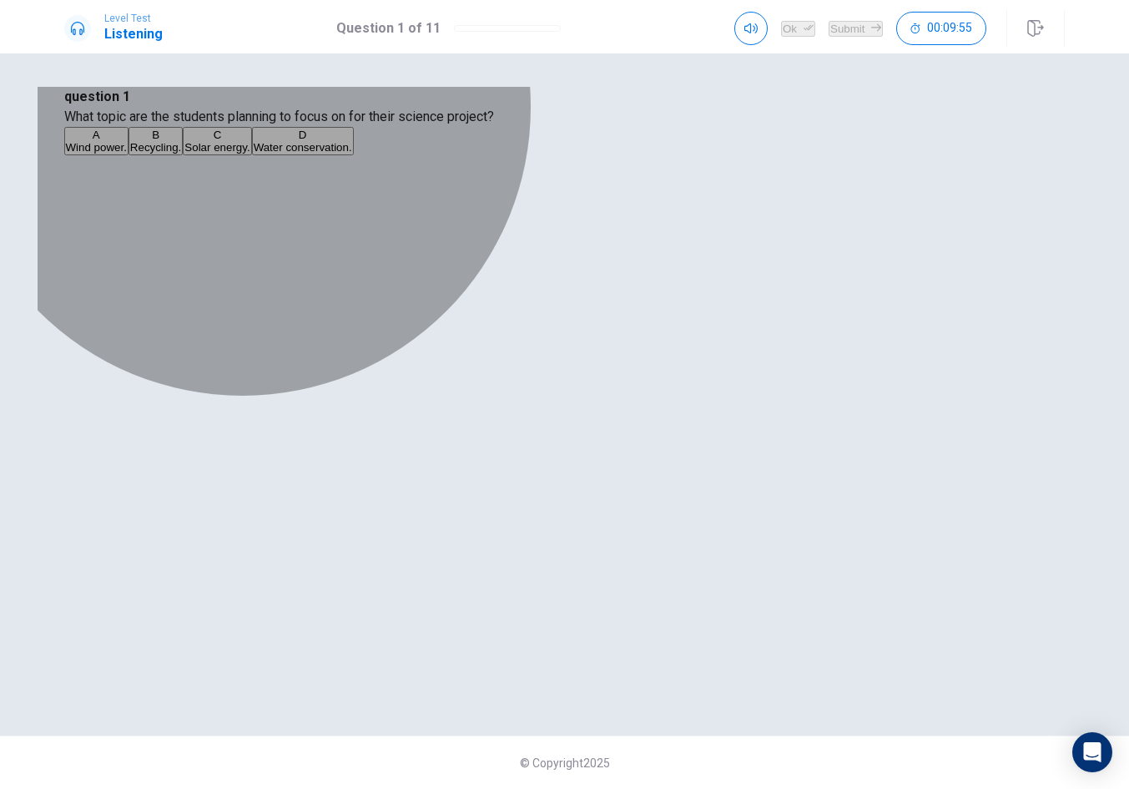
click at [129, 155] on button "A Wind power." at bounding box center [96, 141] width 64 height 28
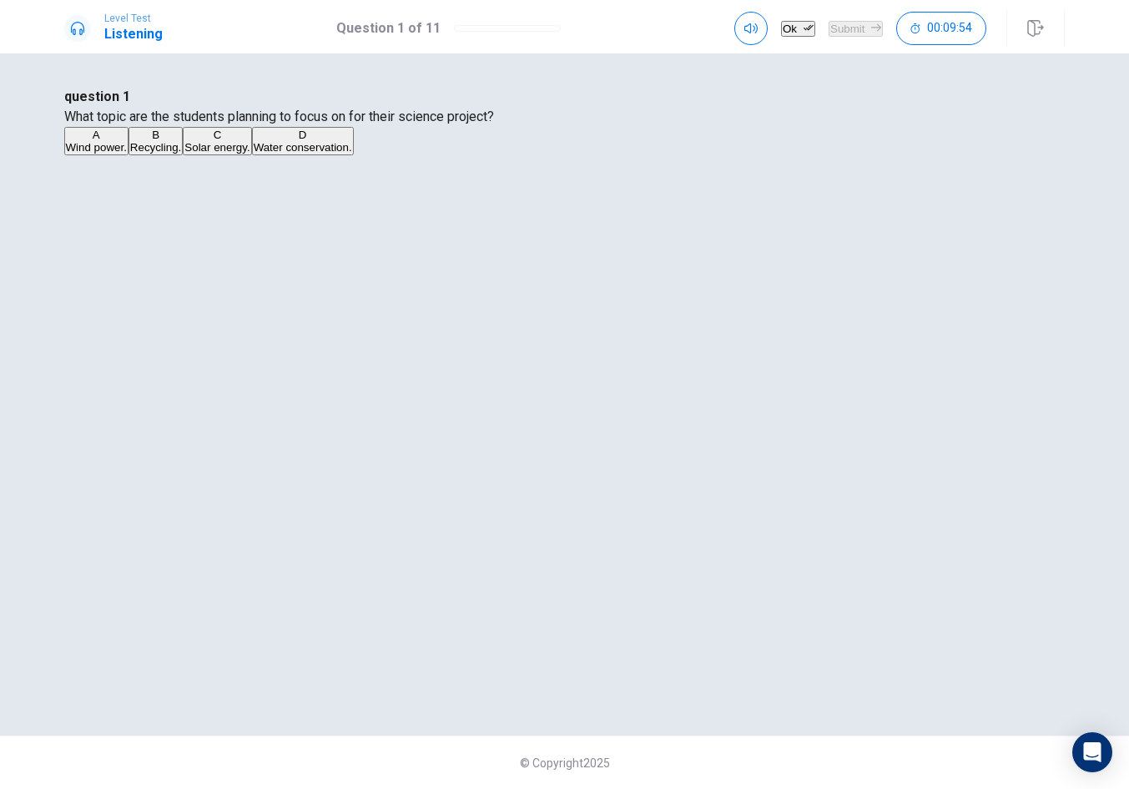
click at [781, 36] on button "Ok" at bounding box center [798, 29] width 34 height 16
click at [847, 28] on button "Submit" at bounding box center [856, 29] width 54 height 16
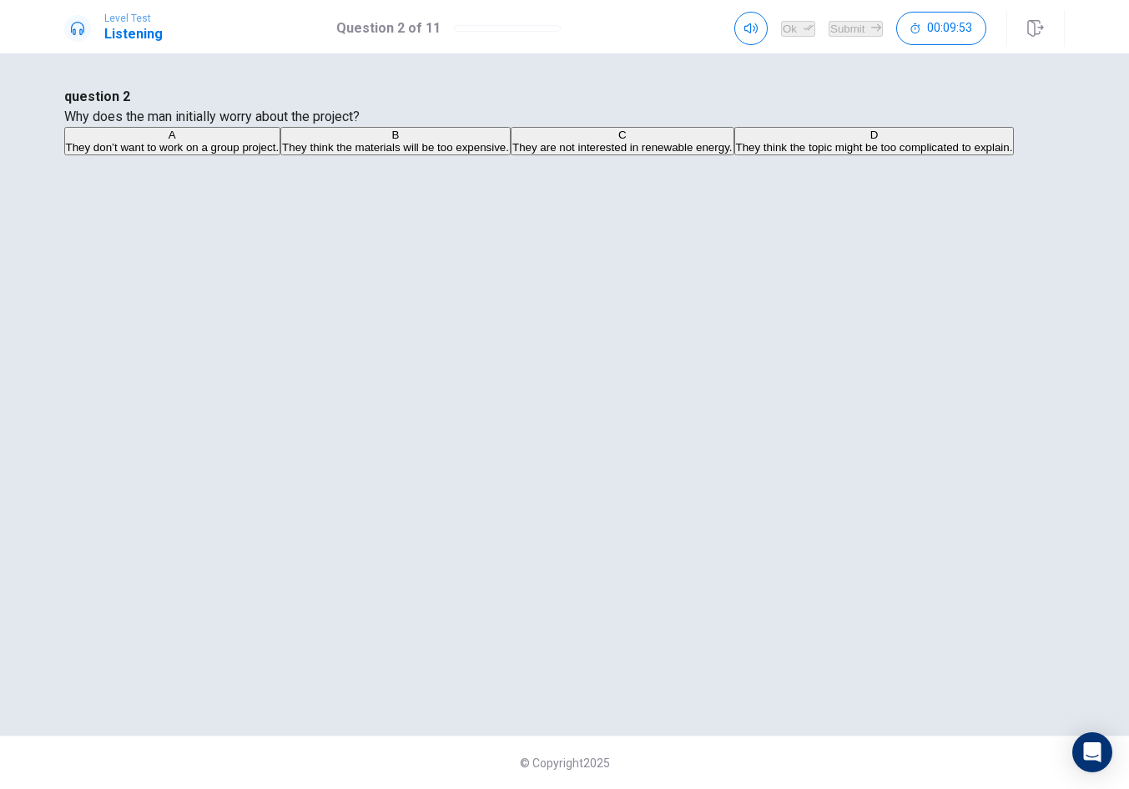
click at [511, 155] on button "B They think the materials will be too expensive." at bounding box center [395, 141] width 230 height 28
click at [781, 37] on button "Ok" at bounding box center [798, 29] width 34 height 16
click at [854, 27] on button "Submit" at bounding box center [856, 29] width 54 height 16
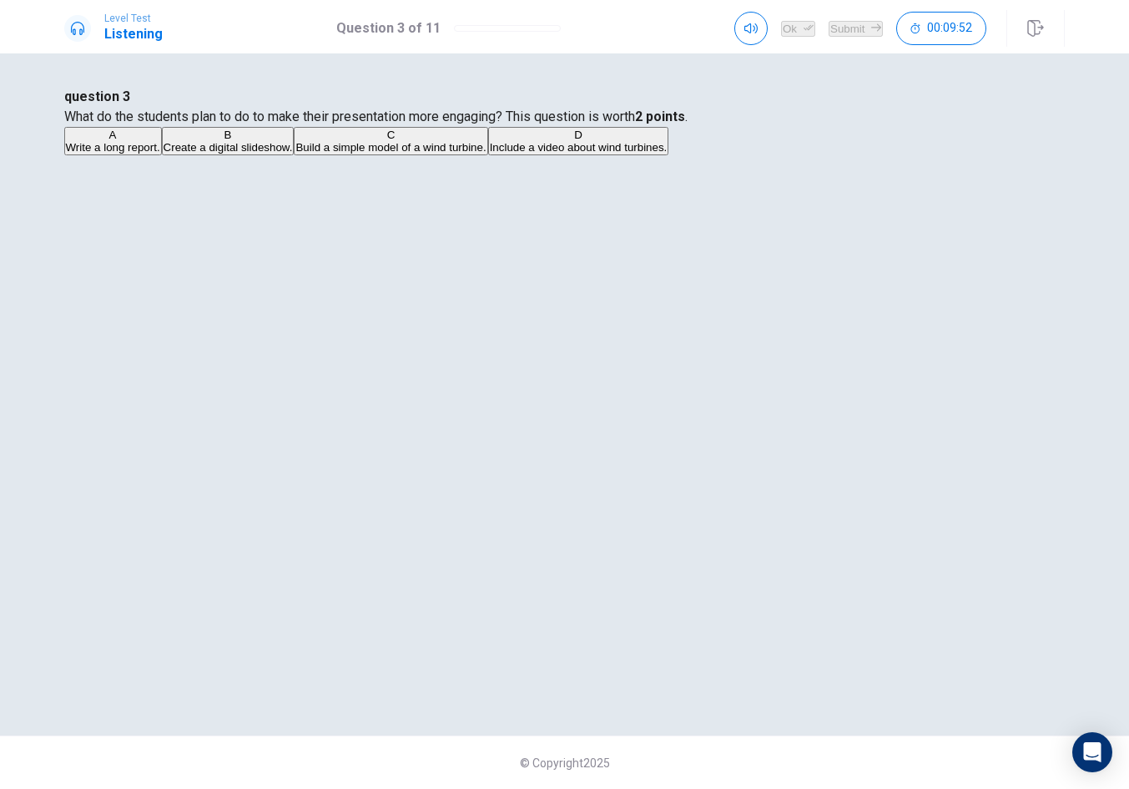
click at [162, 155] on button "A Write a long report." at bounding box center [113, 141] width 98 height 28
drag, startPoint x: 760, startPoint y: 27, endPoint x: 829, endPoint y: 26, distance: 69.3
click at [781, 26] on button "Ok" at bounding box center [798, 29] width 34 height 16
click at [831, 26] on button "Submit" at bounding box center [856, 29] width 54 height 16
click at [503, 155] on button "D Cardboard, plastic, and a small motor." at bounding box center [407, 141] width 190 height 28
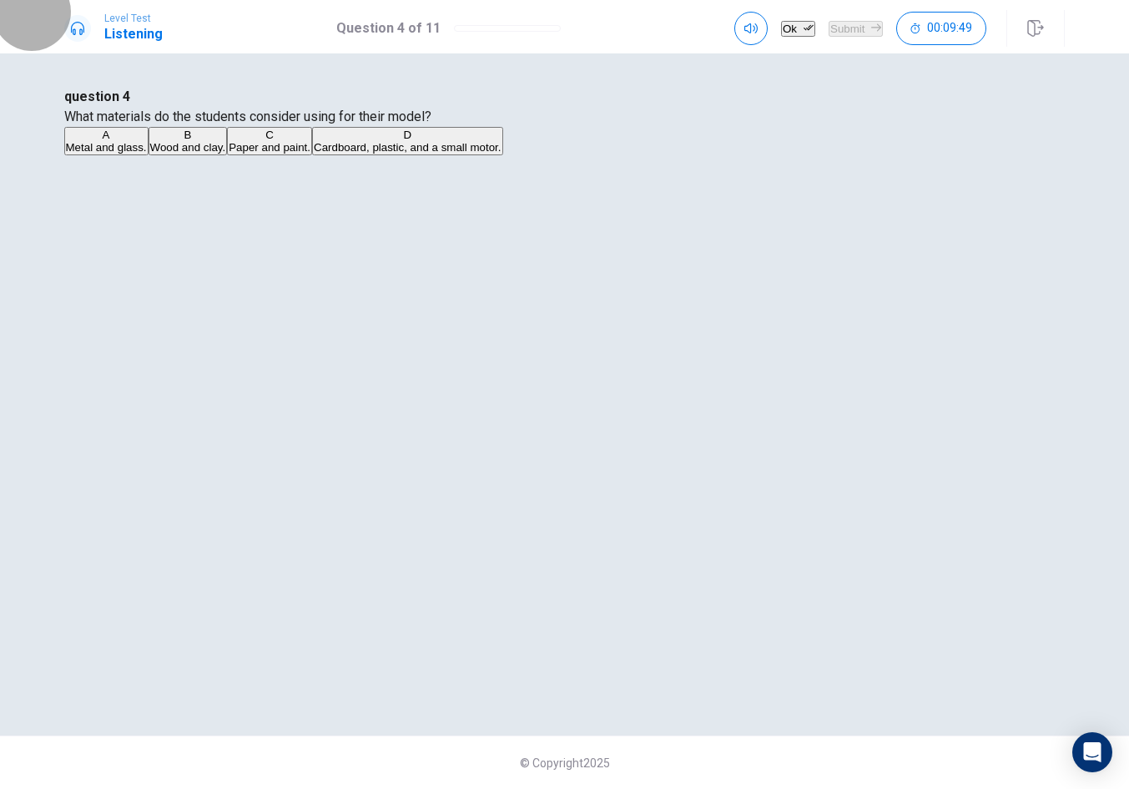
click at [781, 24] on button "Ok" at bounding box center [798, 29] width 34 height 16
click at [829, 24] on button "Submit" at bounding box center [856, 29] width 54 height 16
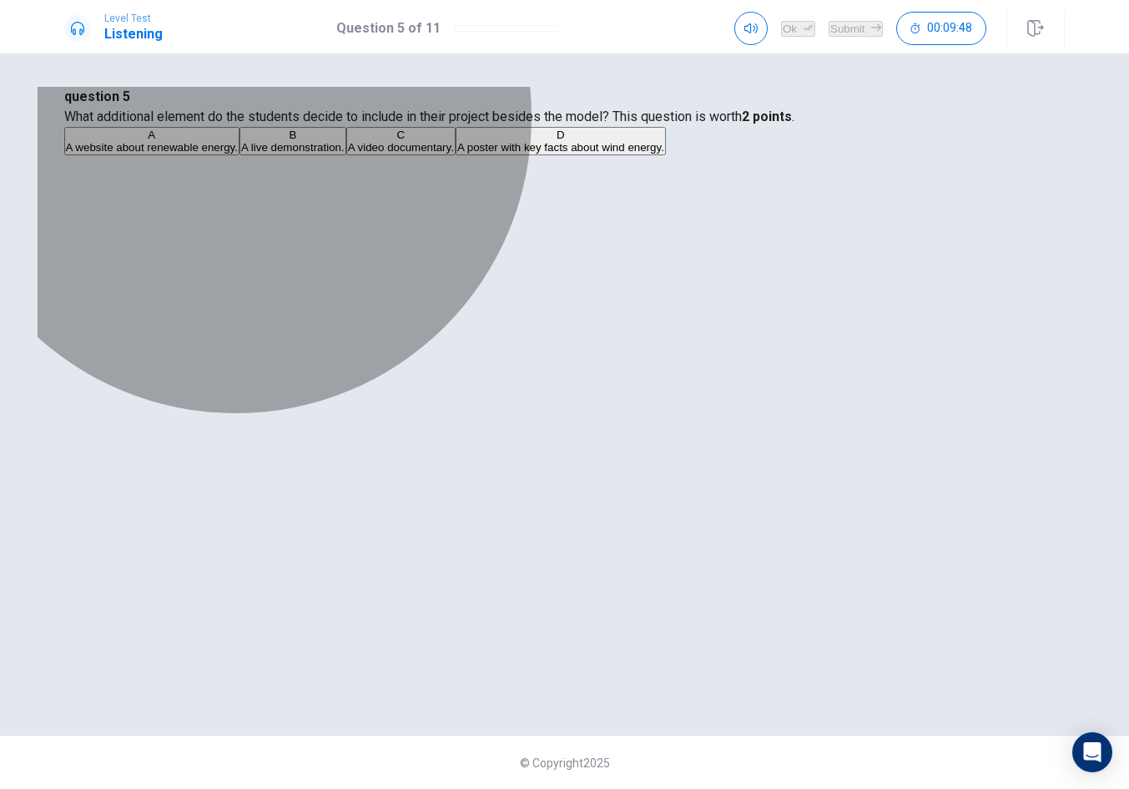
click at [240, 155] on button "A A website about renewable energy." at bounding box center [151, 141] width 175 height 28
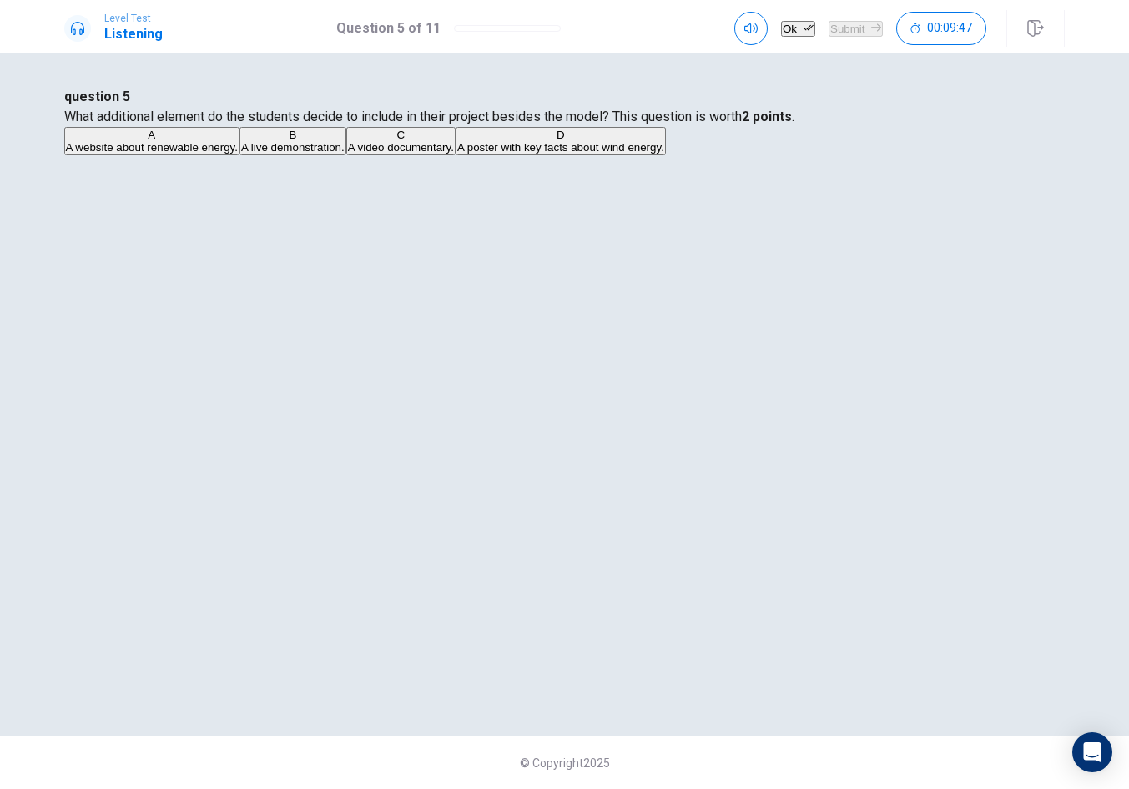
click at [780, 10] on div "Ok Submit 00:09:47" at bounding box center [900, 28] width 331 height 37
click at [781, 23] on button "Ok" at bounding box center [798, 29] width 34 height 16
click at [835, 23] on button "Submit" at bounding box center [856, 29] width 54 height 16
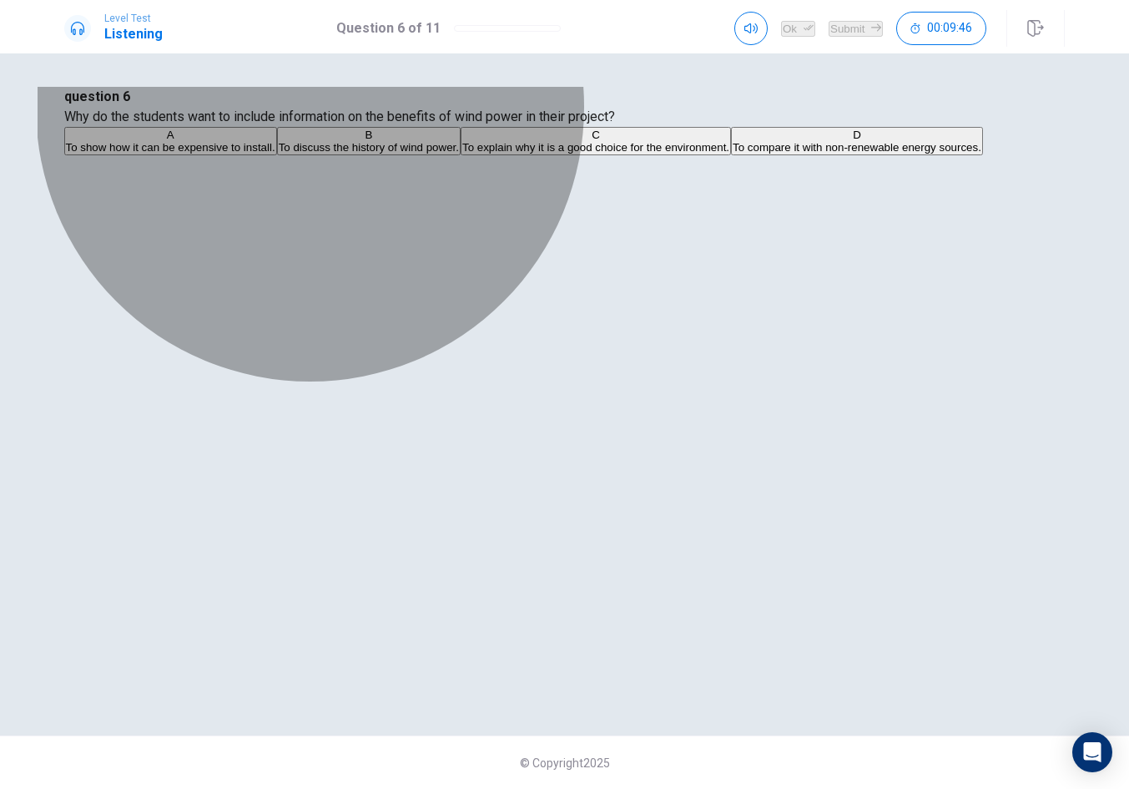
click at [275, 154] on span "To show how it can be expensive to install." at bounding box center [171, 147] width 210 height 13
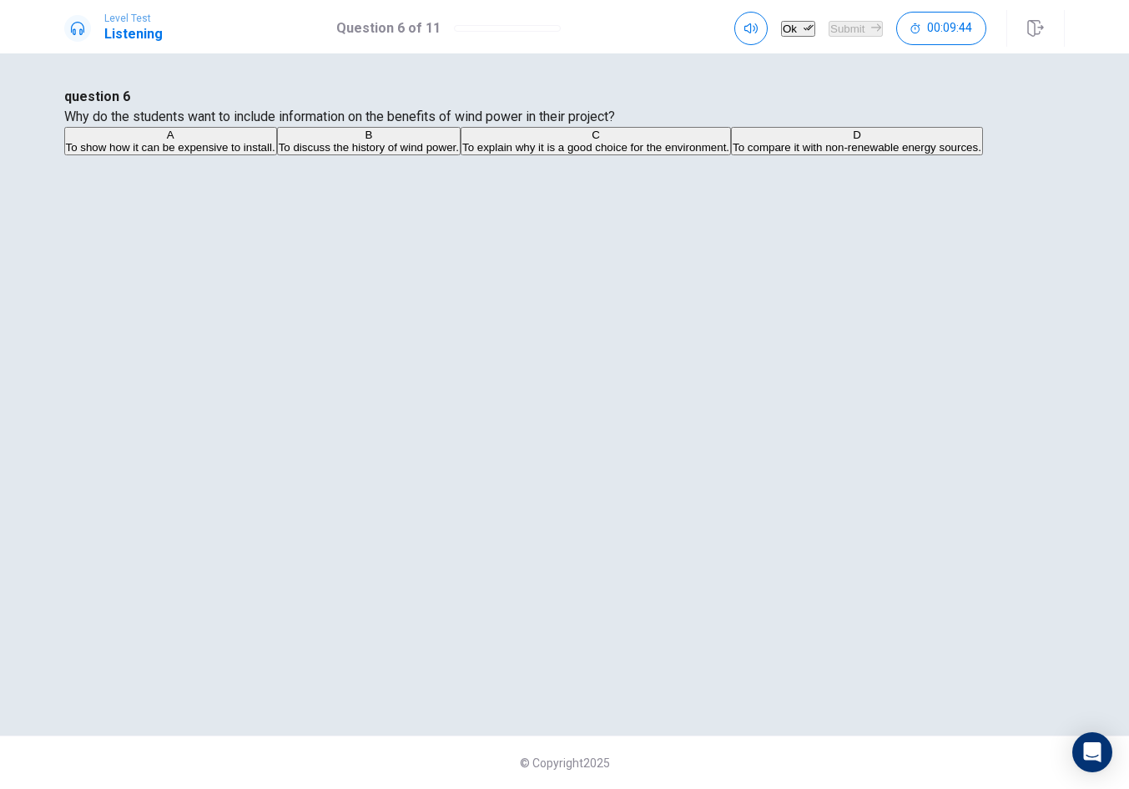
click at [1039, 157] on div "question 6 Why do the students want to include information on the benefits of w…" at bounding box center [565, 122] width 1002 height 70
click at [781, 21] on button "Ok" at bounding box center [798, 29] width 34 height 16
click at [835, 27] on button "Submit" at bounding box center [856, 29] width 54 height 16
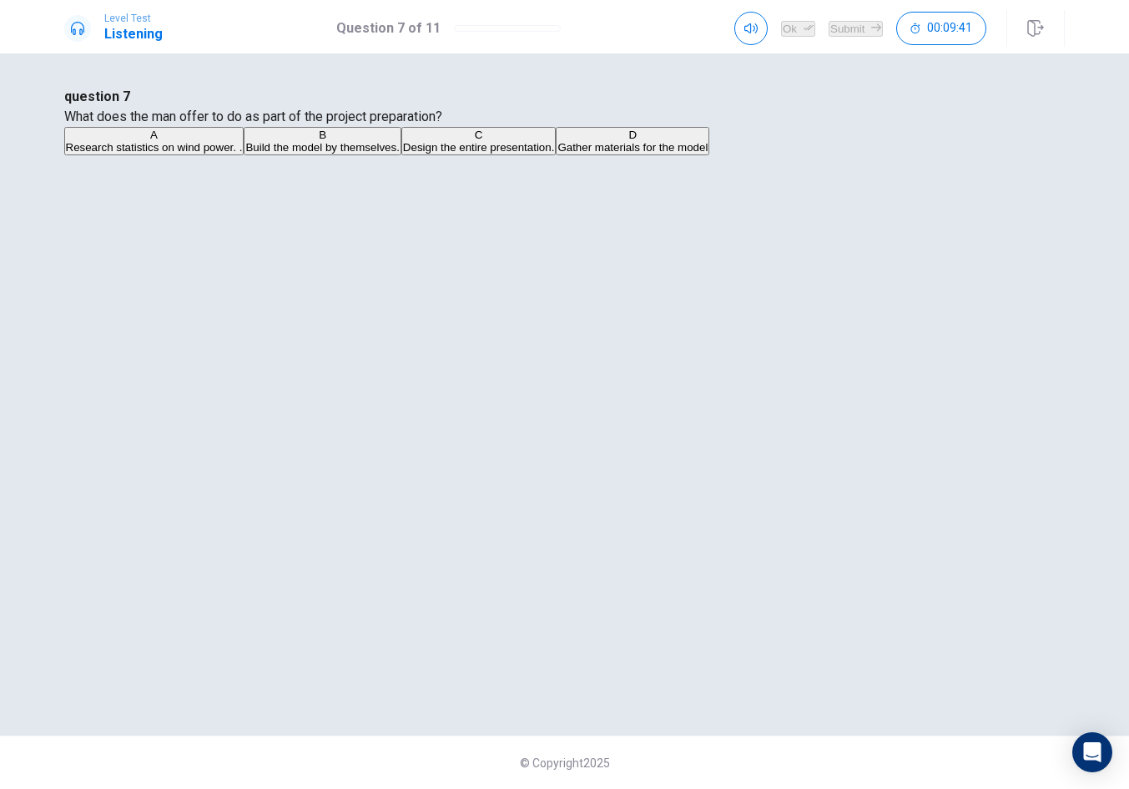
drag, startPoint x: 592, startPoint y: 276, endPoint x: 684, endPoint y: 205, distance: 117.2
click at [245, 155] on button "A Research statistics on wind power. ." at bounding box center [154, 141] width 180 height 28
drag, startPoint x: 773, startPoint y: 37, endPoint x: 790, endPoint y: 35, distance: 17.6
click at [781, 36] on button "Ok" at bounding box center [798, 29] width 34 height 16
click at [829, 32] on button "Submit" at bounding box center [856, 29] width 54 height 16
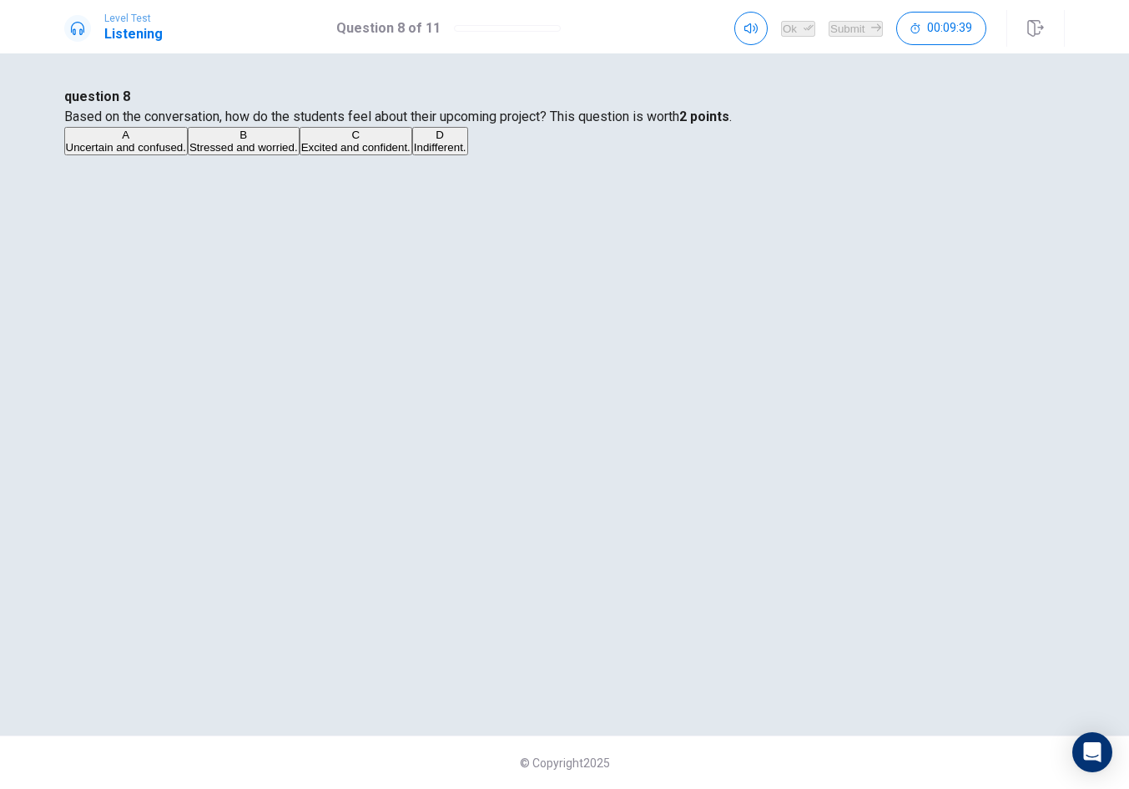
click at [411, 154] on span "Excited and confident." at bounding box center [355, 147] width 109 height 13
click at [781, 23] on button "Ok" at bounding box center [798, 29] width 34 height 16
click at [830, 26] on button "Submit" at bounding box center [856, 29] width 54 height 16
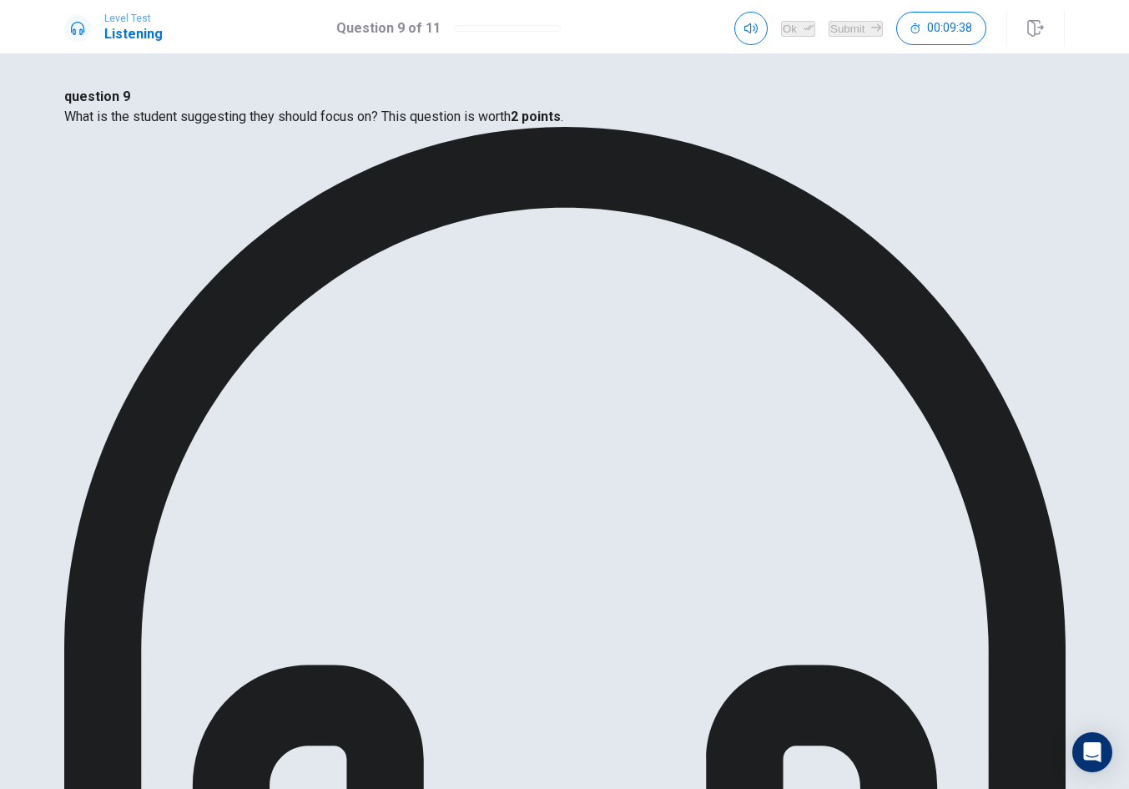
click at [781, 30] on button "Ok" at bounding box center [798, 29] width 34 height 16
click at [848, 21] on button "Submit" at bounding box center [856, 29] width 54 height 16
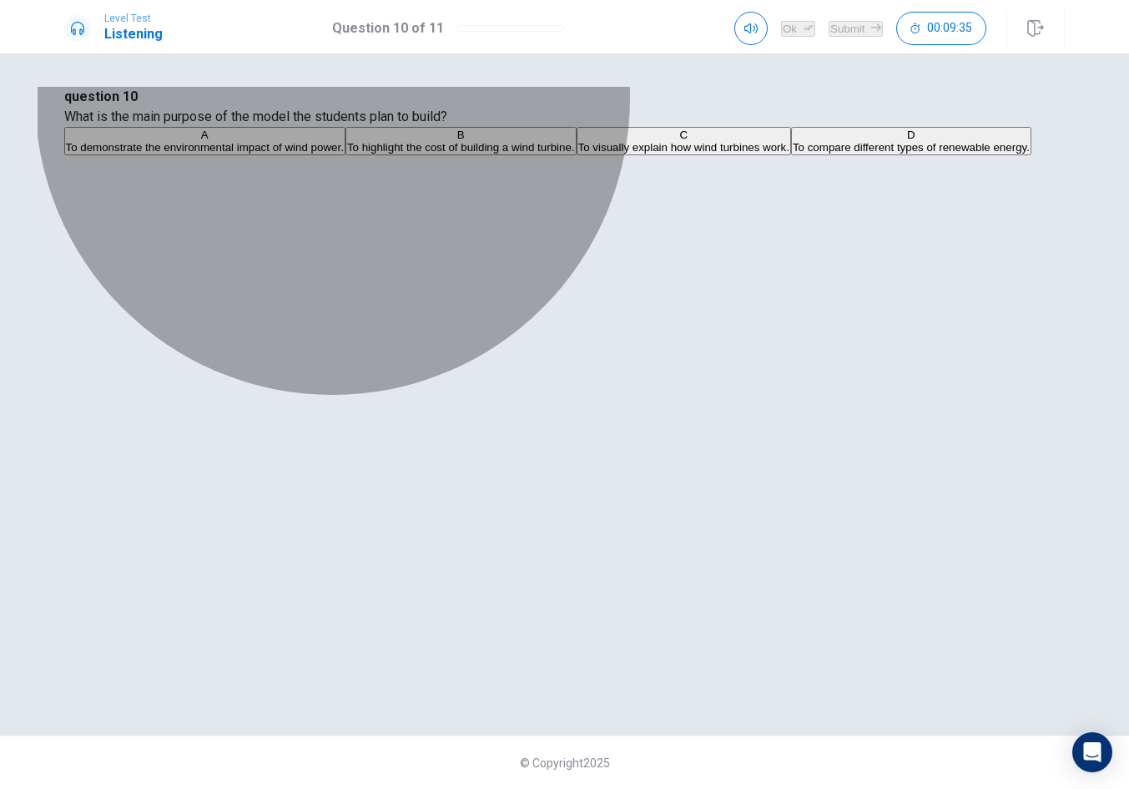
click at [614, 154] on span "To visually explain how wind turbines work." at bounding box center [683, 147] width 211 height 13
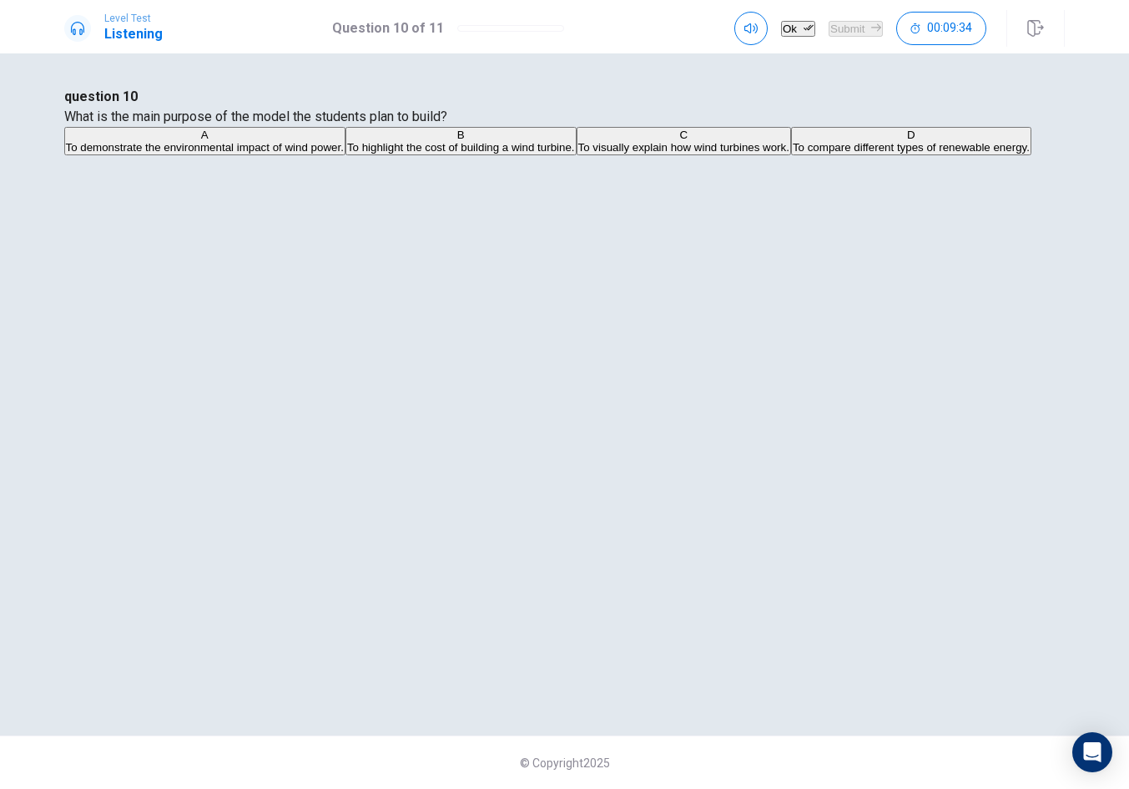
click at [781, 21] on button "Ok" at bounding box center [798, 29] width 34 height 16
click at [858, 37] on button "Submit" at bounding box center [856, 29] width 54 height 16
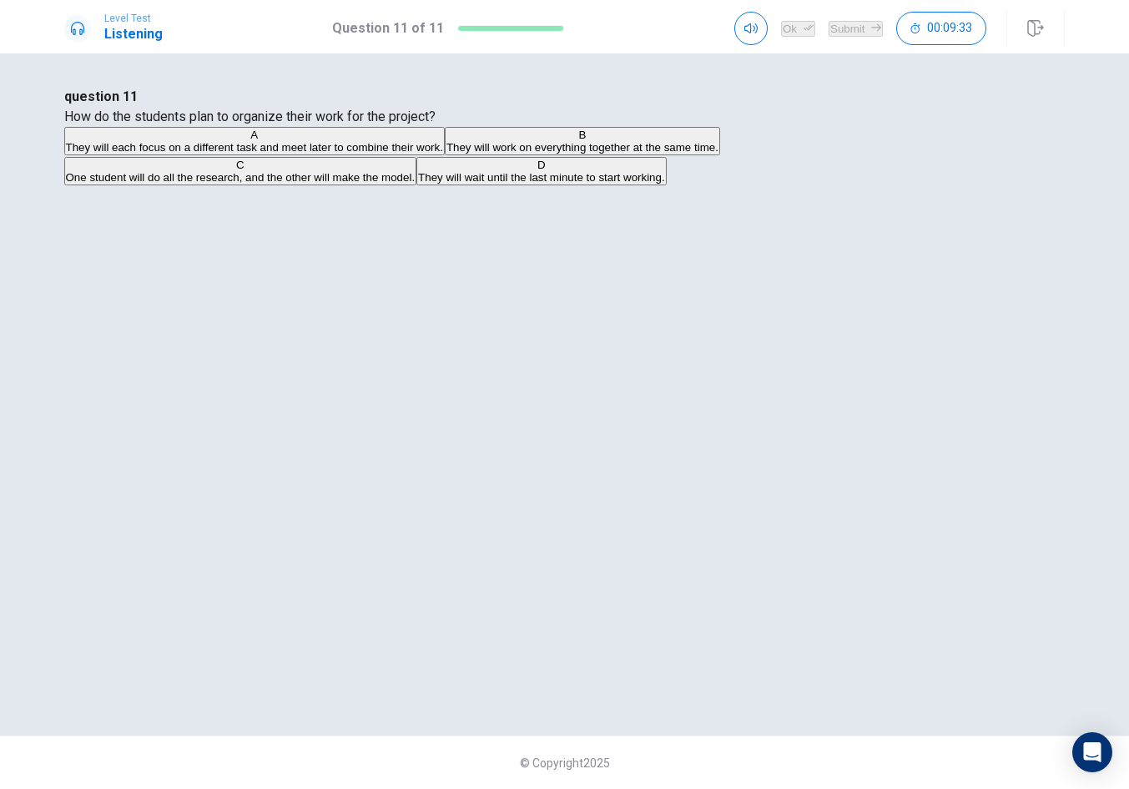
click at [443, 154] on span "They will each focus on a different task and meet later to combine their work." at bounding box center [254, 147] width 377 height 13
click at [781, 37] on button "Ok" at bounding box center [798, 29] width 34 height 16
click at [829, 33] on button "Submit" at bounding box center [856, 29] width 54 height 16
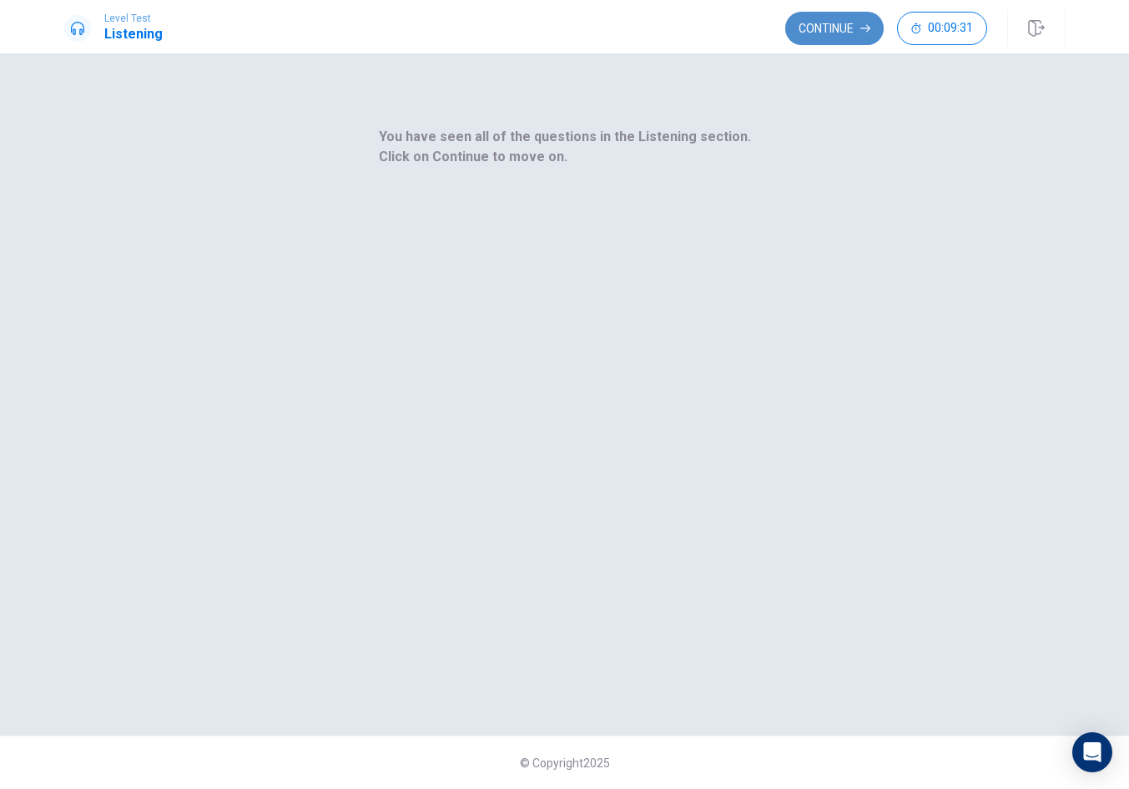
click at [827, 31] on button "Continue" at bounding box center [834, 28] width 98 height 33
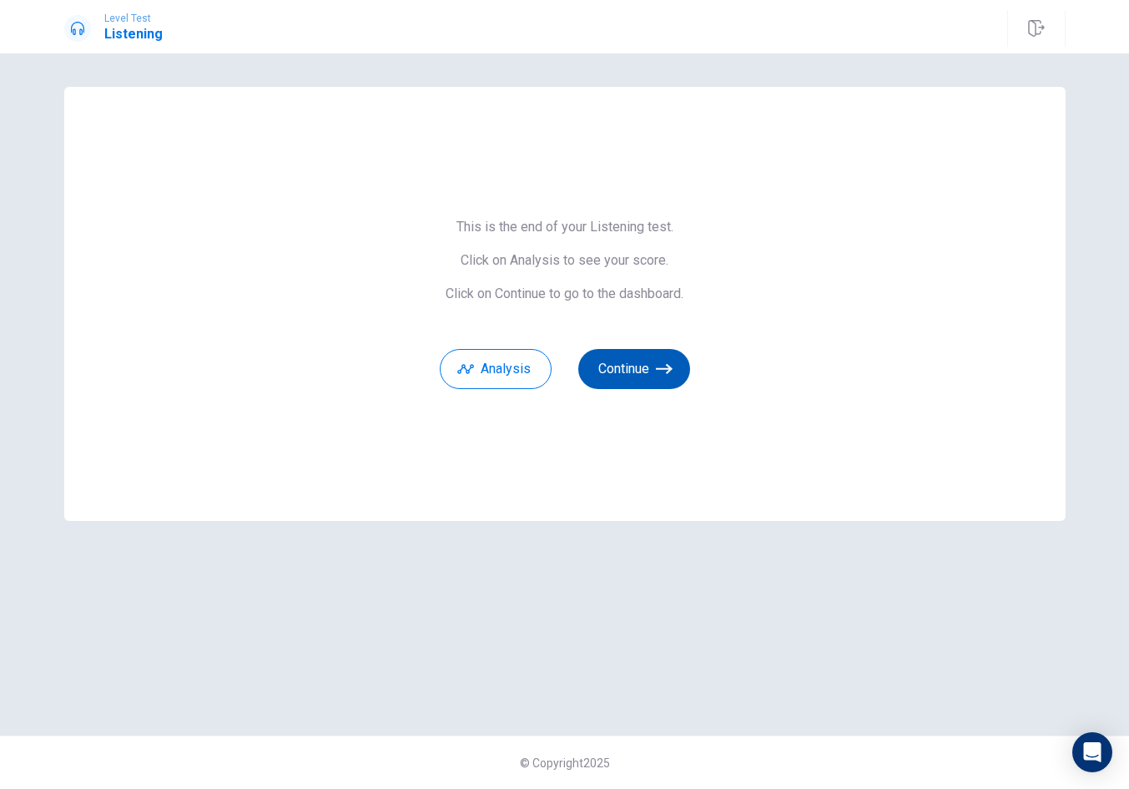
click at [646, 371] on button "Continue" at bounding box center [634, 369] width 112 height 40
